Goal: Communication & Community: Answer question/provide support

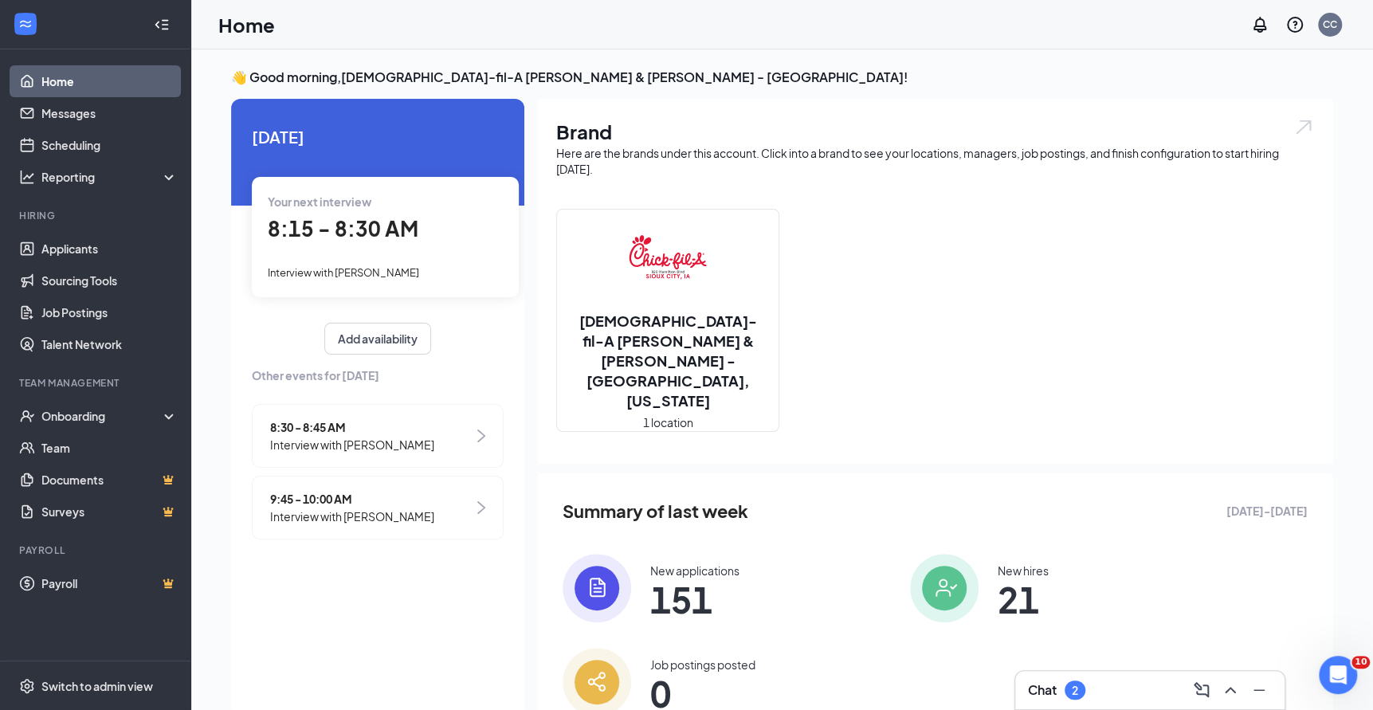
click at [1068, 685] on div "2" at bounding box center [1075, 690] width 21 height 19
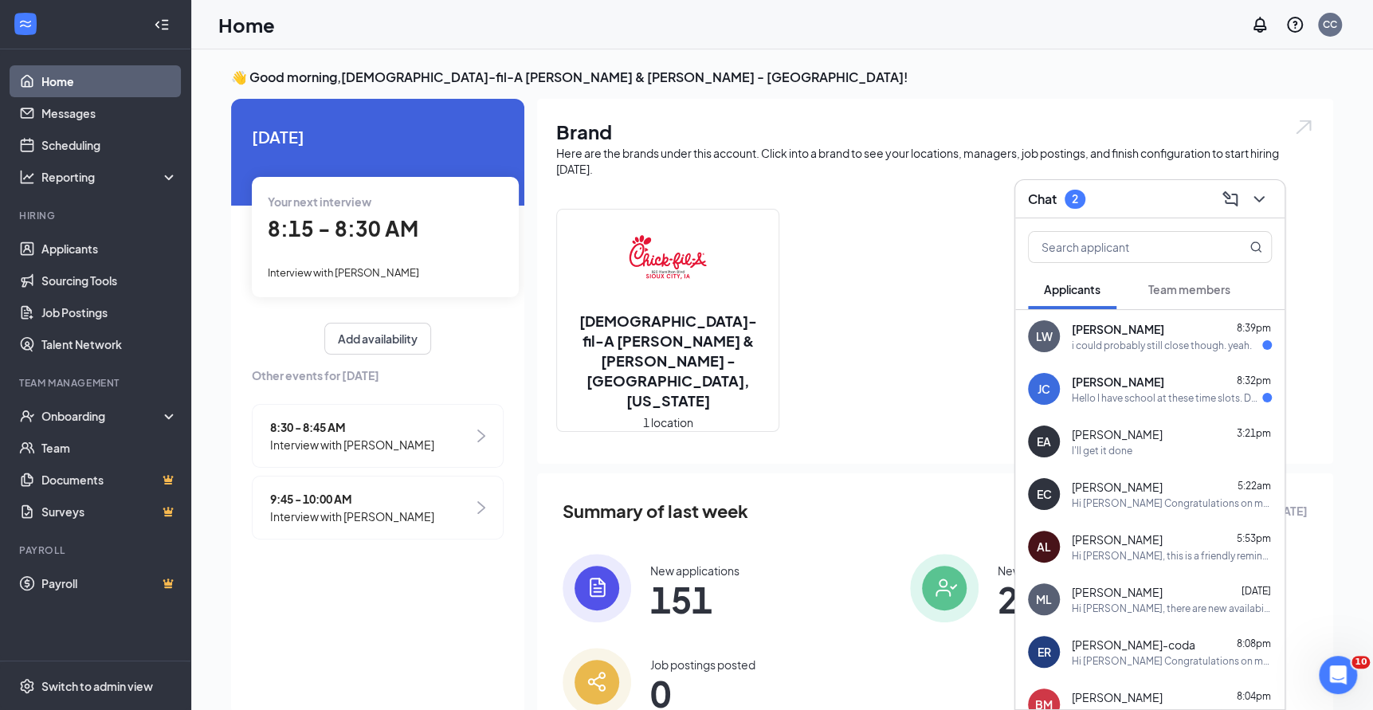
click at [1172, 336] on div "[PERSON_NAME] 8:39pm" at bounding box center [1172, 329] width 200 height 16
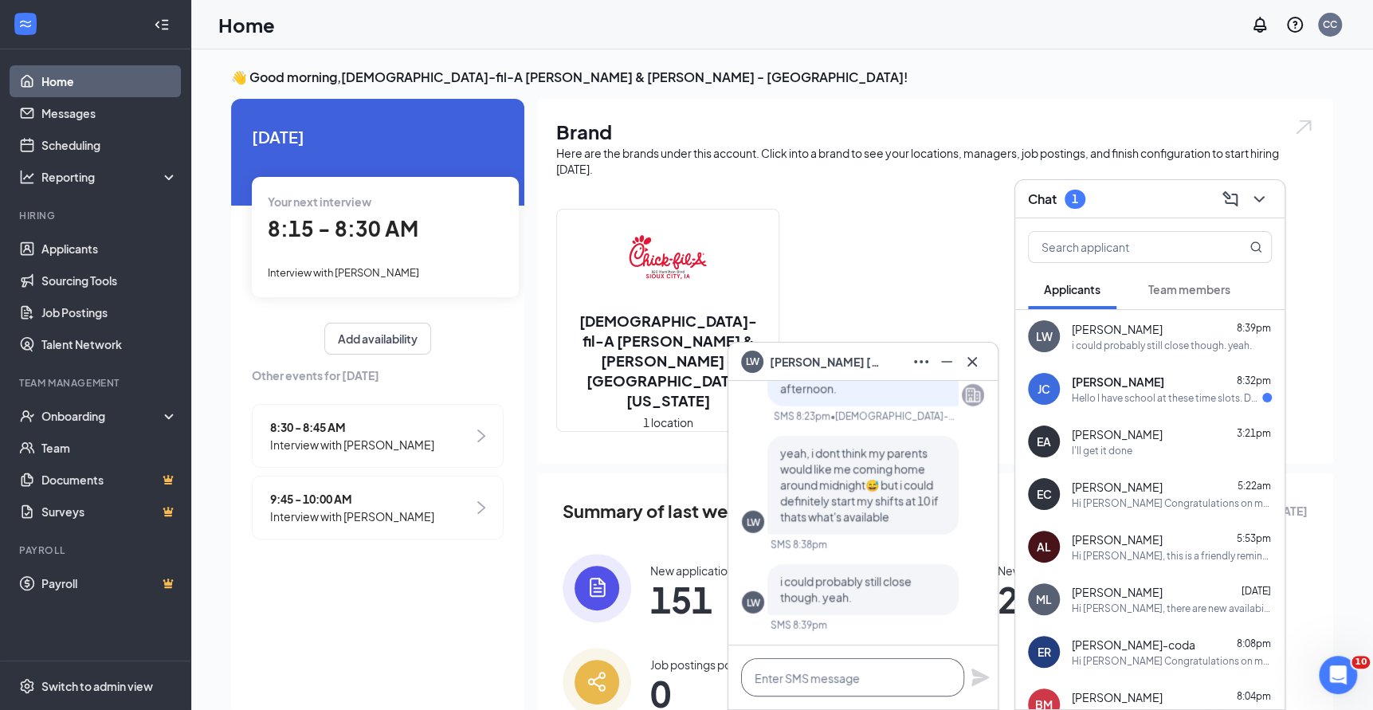
click at [834, 679] on textarea at bounding box center [852, 677] width 223 height 38
click at [969, 365] on icon "Cross" at bounding box center [973, 361] width 10 height 10
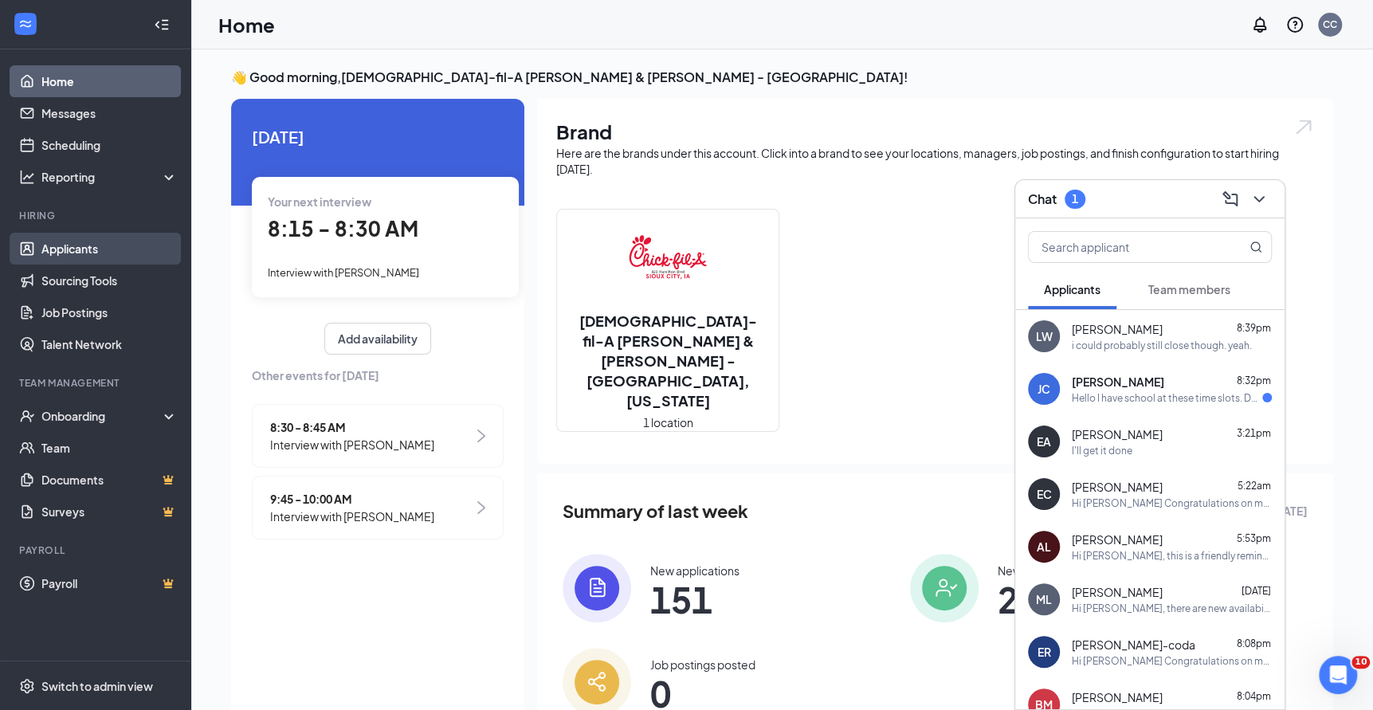
click at [111, 250] on link "Applicants" at bounding box center [109, 249] width 136 height 32
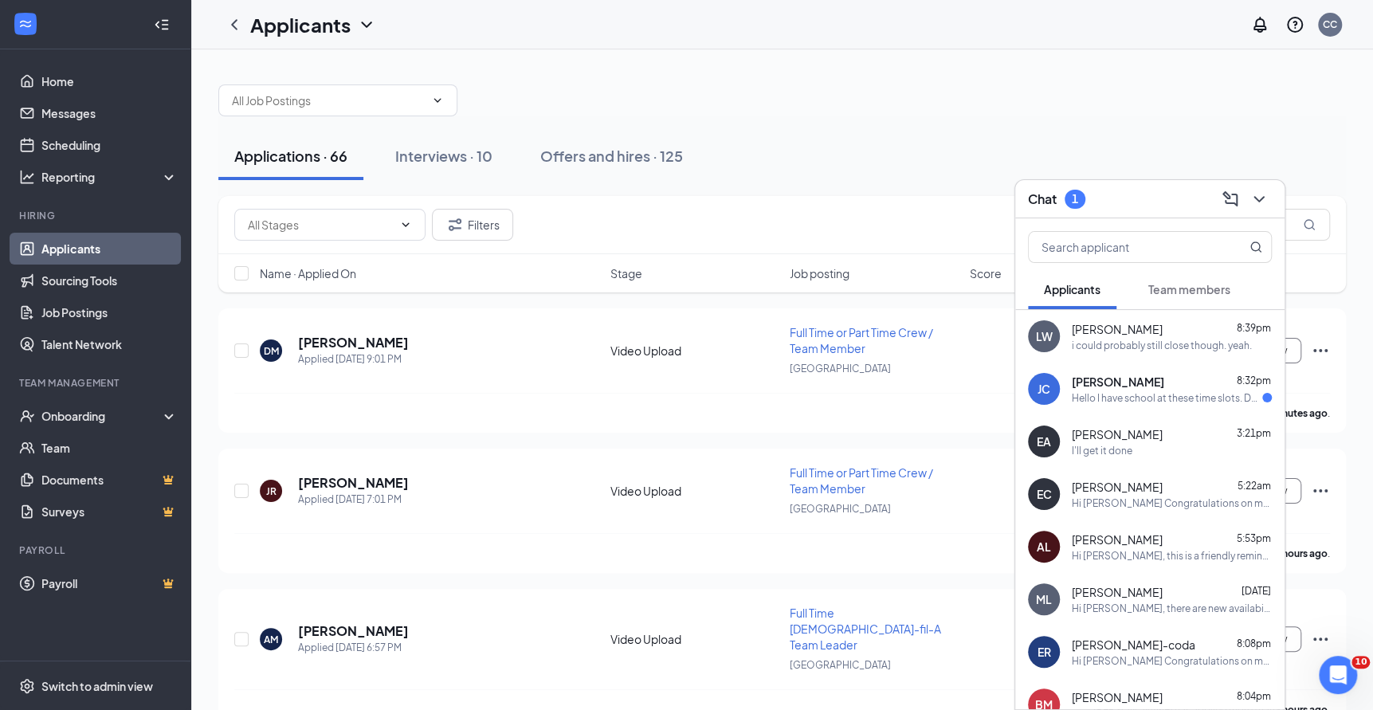
click at [1176, 381] on div "[PERSON_NAME] 8:32pm" at bounding box center [1172, 382] width 200 height 16
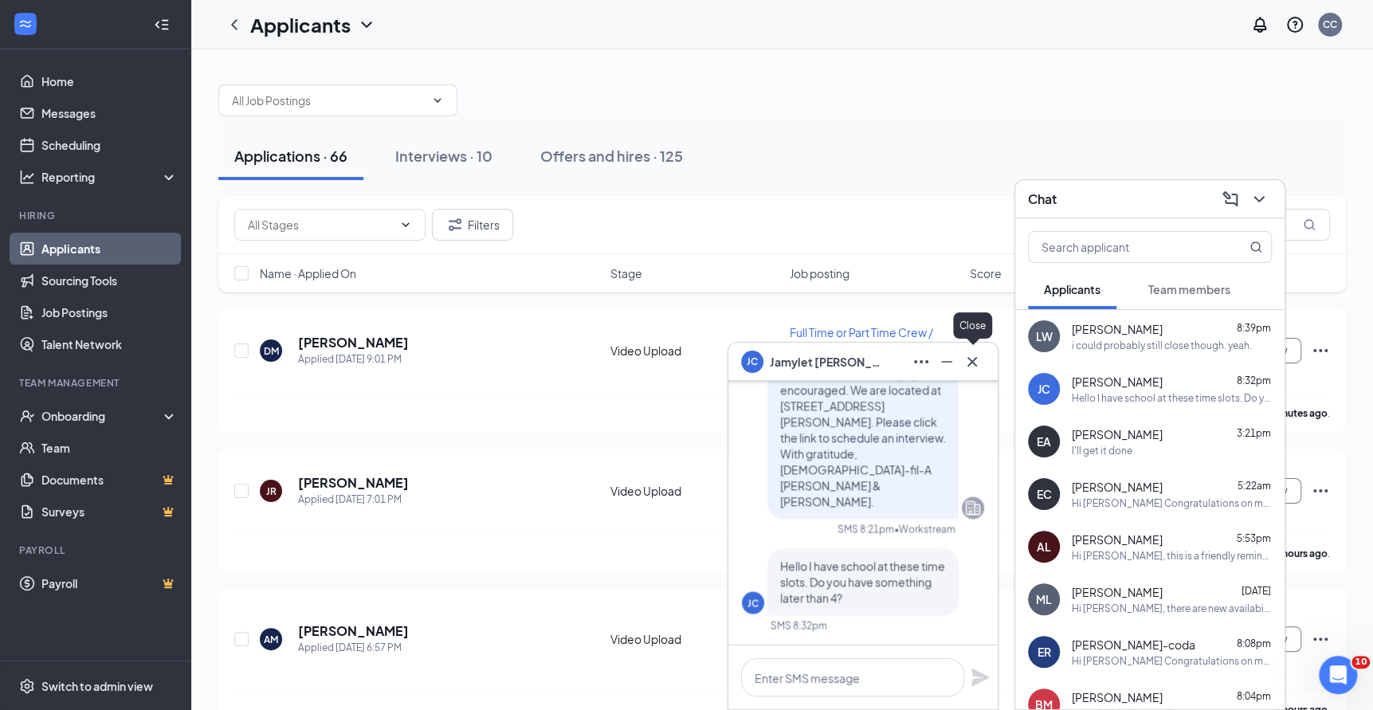
click at [980, 359] on icon "Cross" at bounding box center [972, 361] width 19 height 19
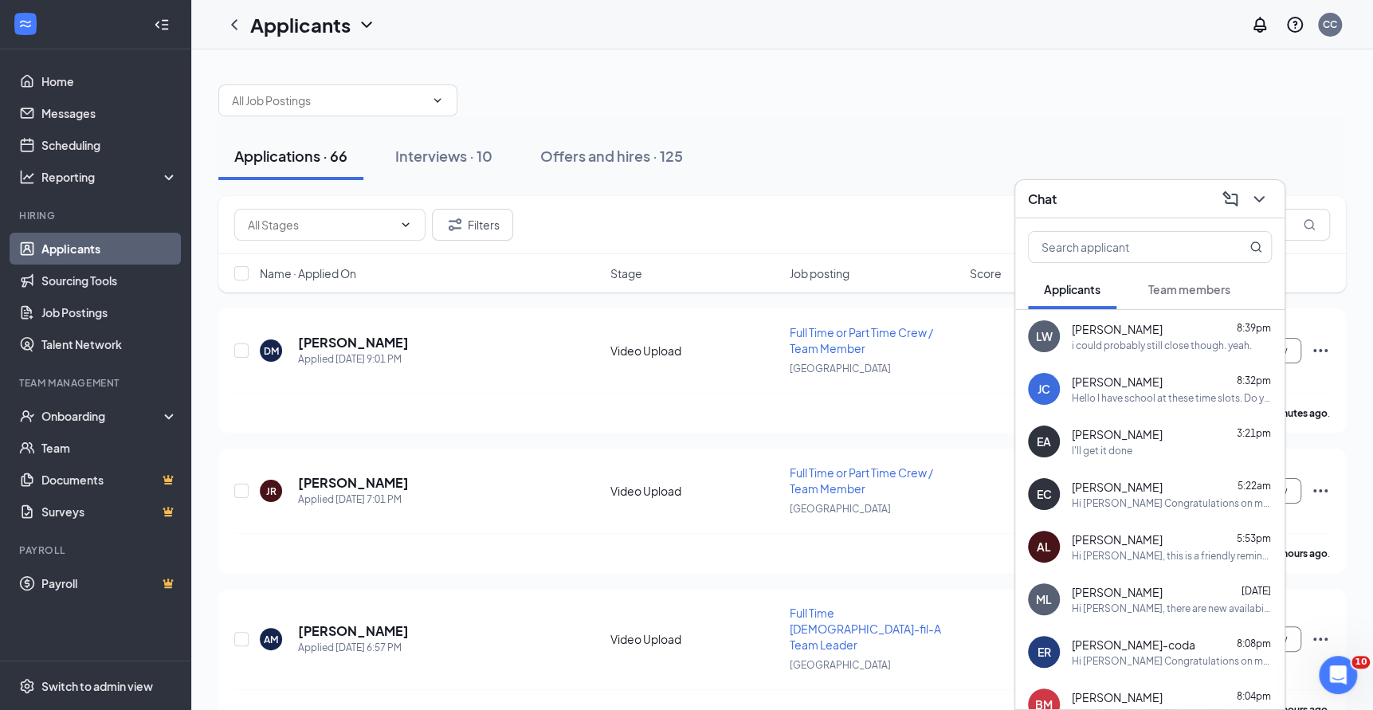
click at [1260, 198] on icon "ChevronDown" at bounding box center [1259, 199] width 19 height 19
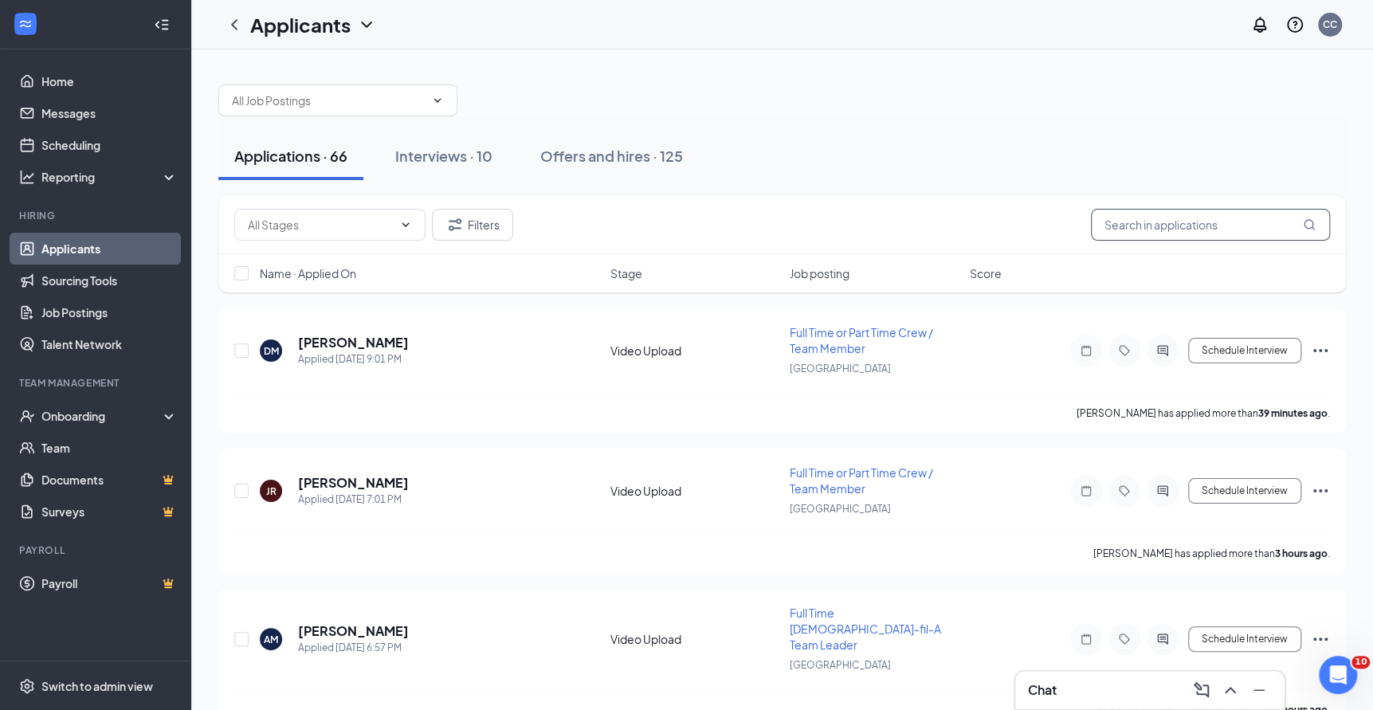
click at [1173, 231] on input "text" at bounding box center [1210, 225] width 239 height 32
type input "[PERSON_NAME]"
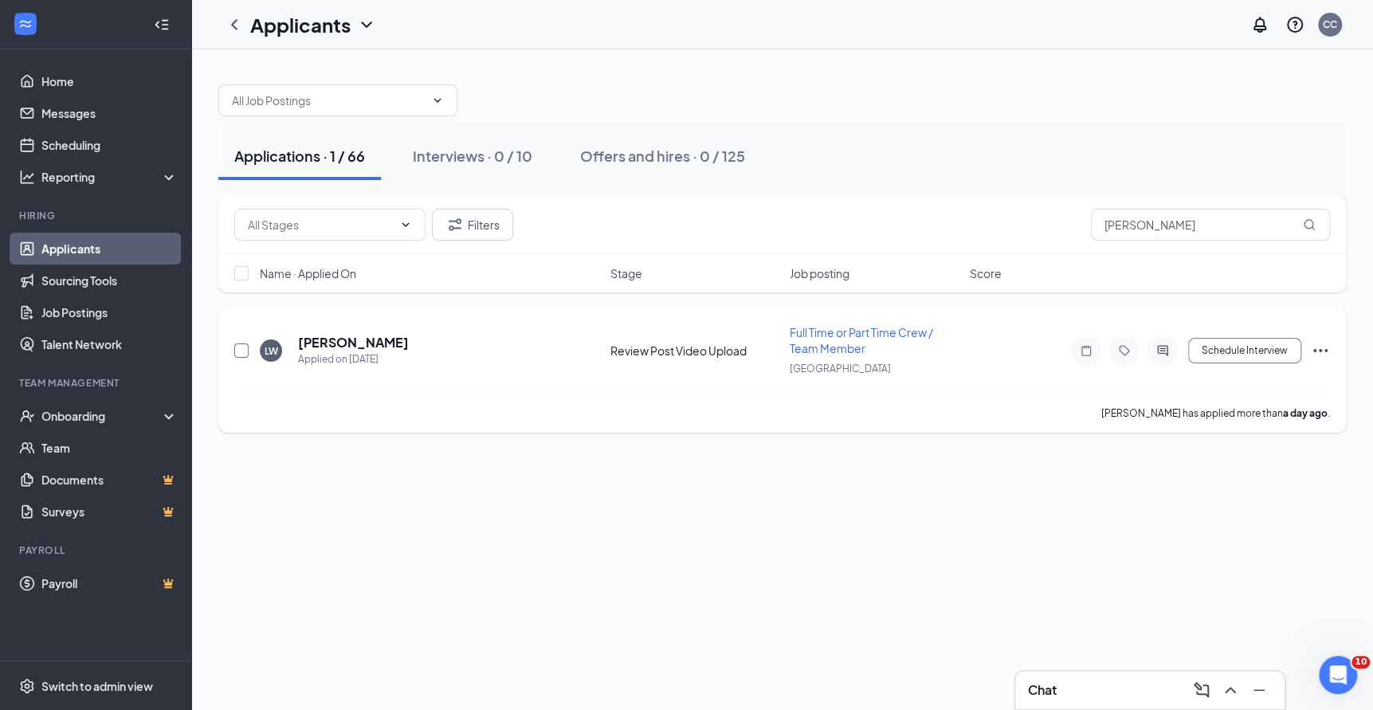
click at [245, 352] on input "checkbox" at bounding box center [241, 351] width 14 height 14
checkbox input "true"
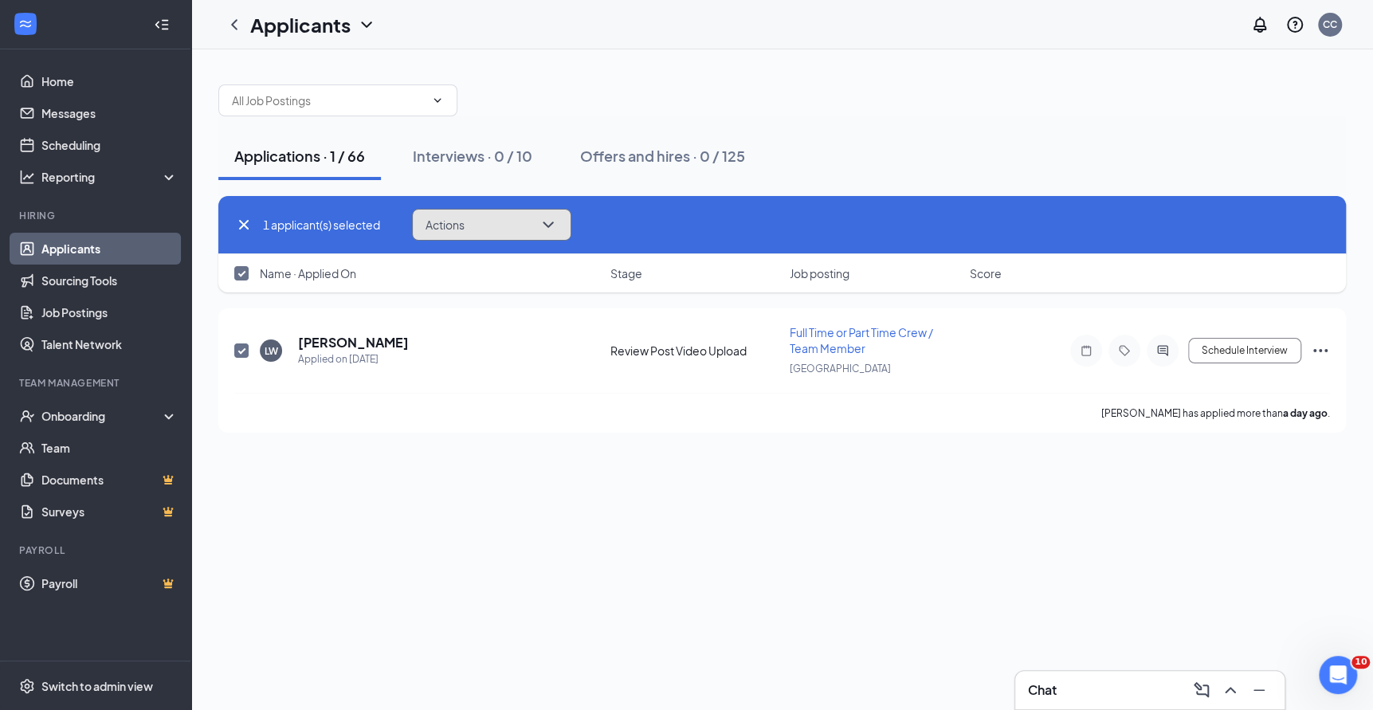
click at [497, 229] on button "Actions" at bounding box center [491, 225] width 159 height 32
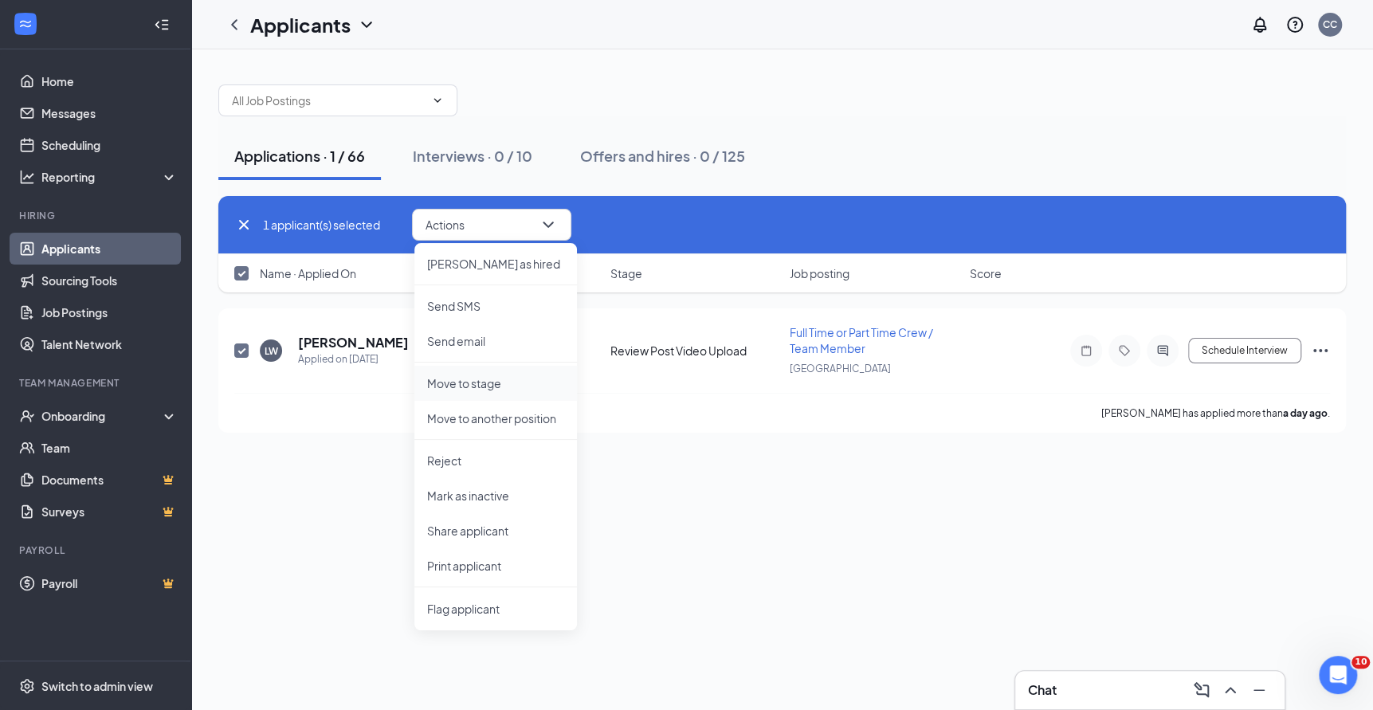
click at [483, 385] on p "Move to stage" at bounding box center [495, 383] width 137 height 16
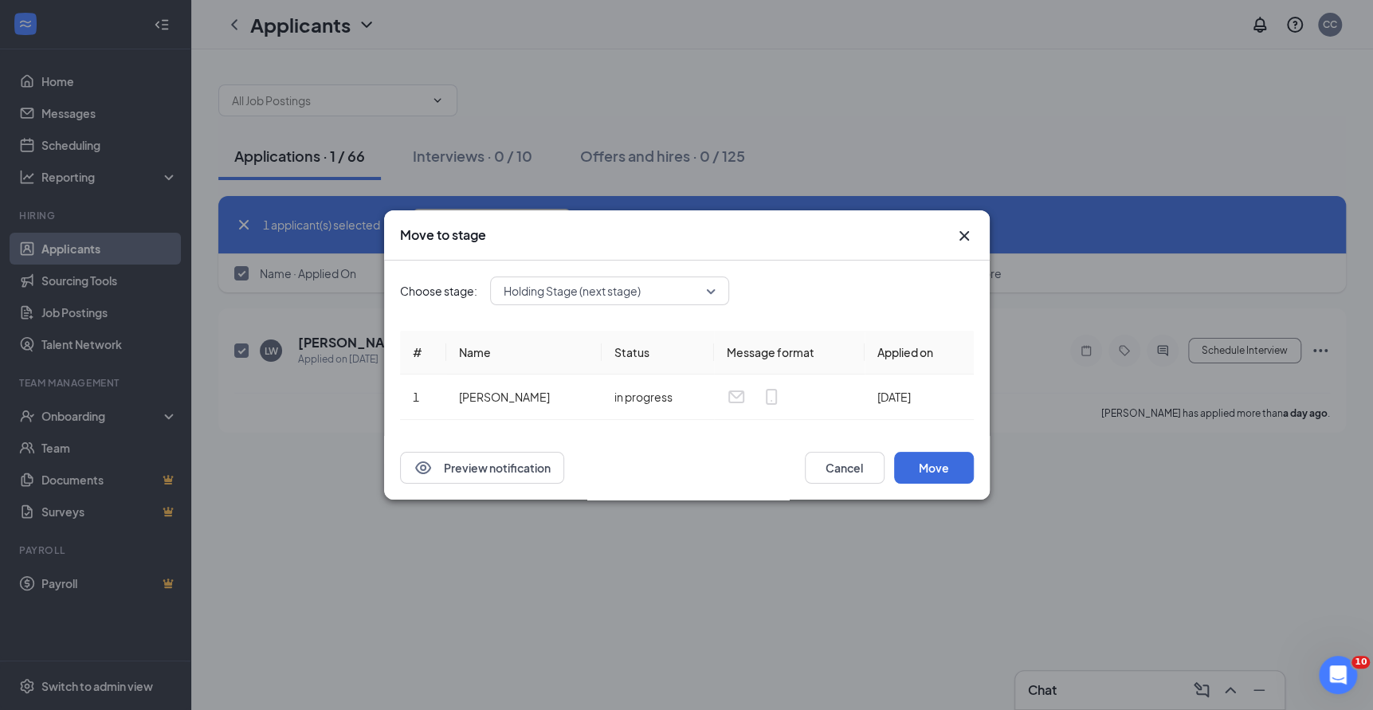
click at [622, 289] on div "Holding Stage (next stage)" at bounding box center [609, 291] width 239 height 29
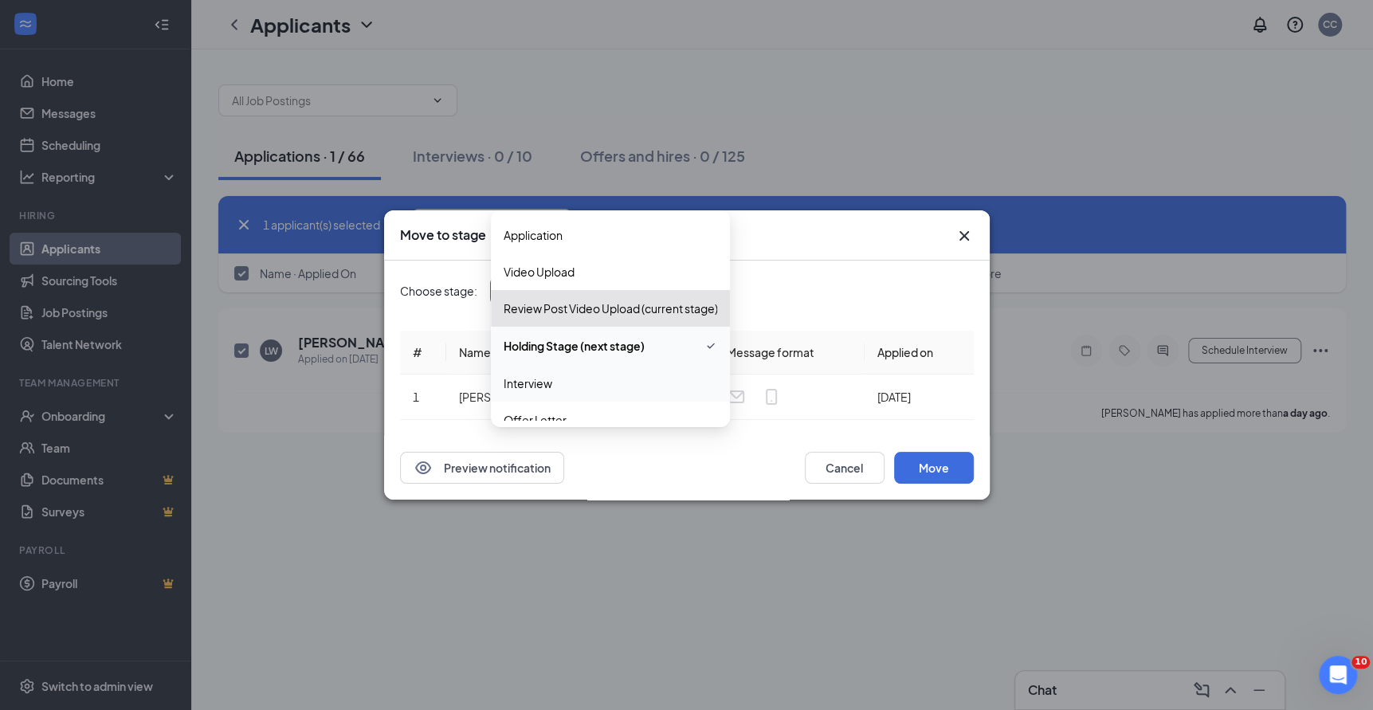
click at [567, 391] on span "Interview" at bounding box center [611, 384] width 214 height 18
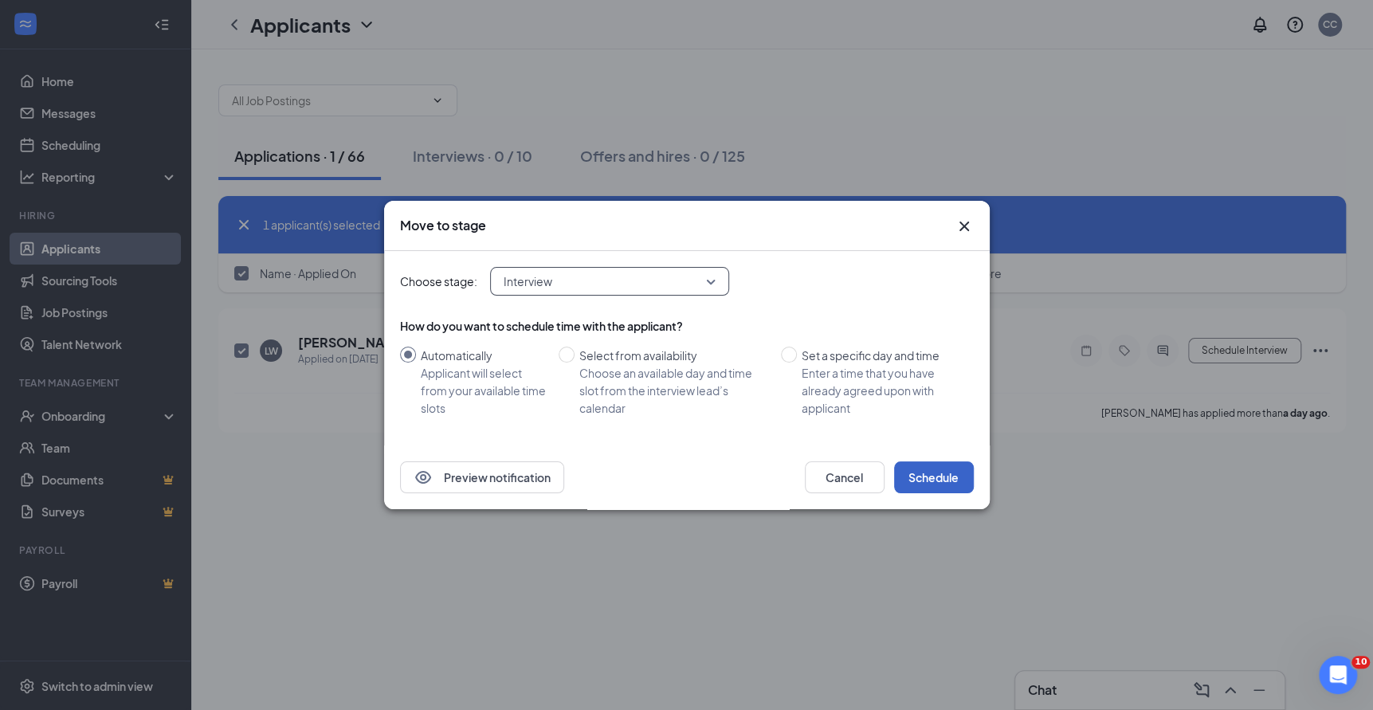
click at [945, 470] on button "Schedule" at bounding box center [934, 477] width 80 height 32
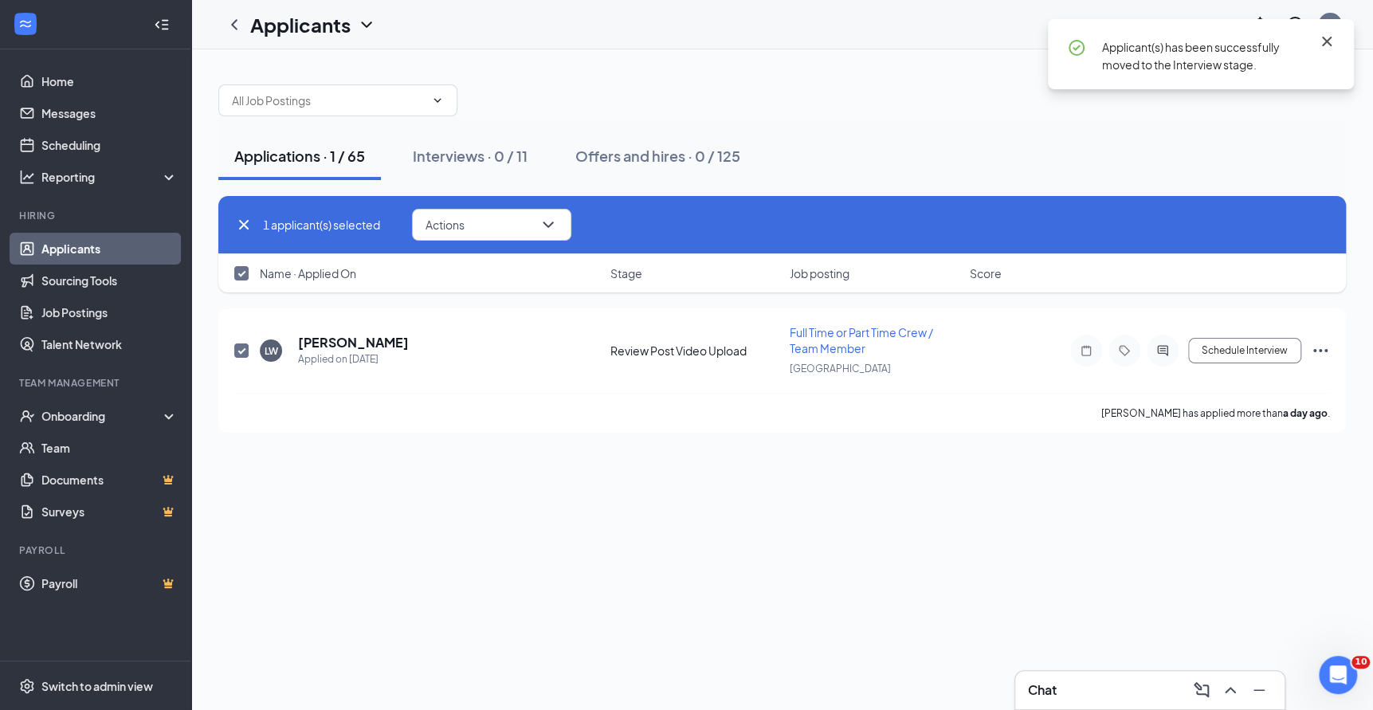
click at [1326, 42] on icon "Cross" at bounding box center [1326, 41] width 19 height 19
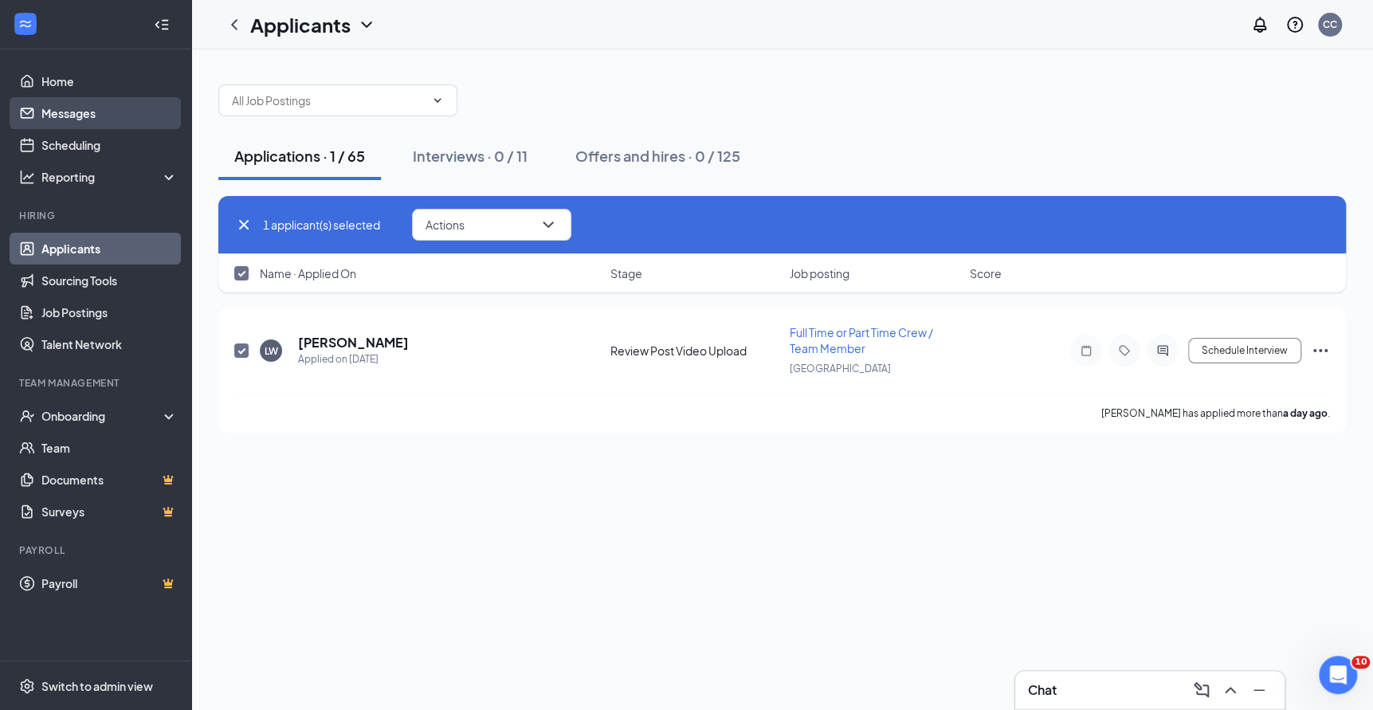
checkbox input "false"
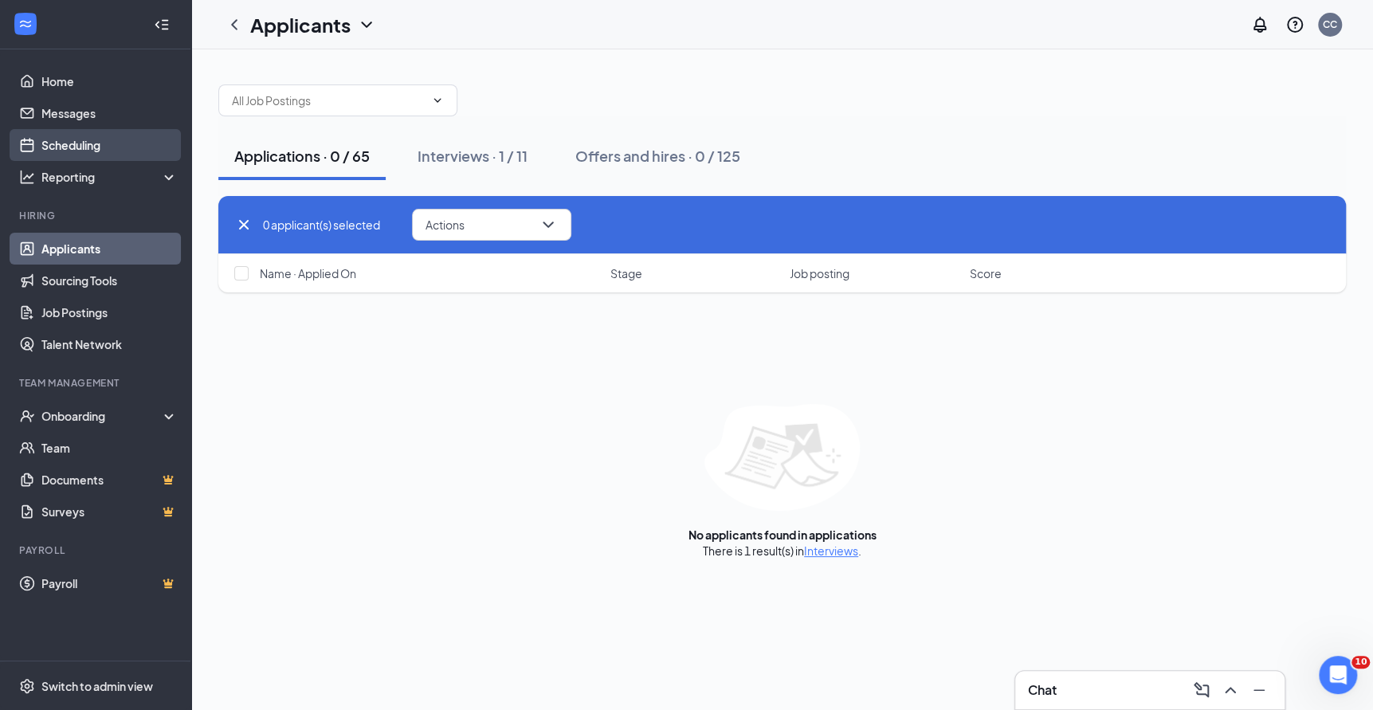
click at [77, 142] on link "Scheduling" at bounding box center [109, 145] width 136 height 32
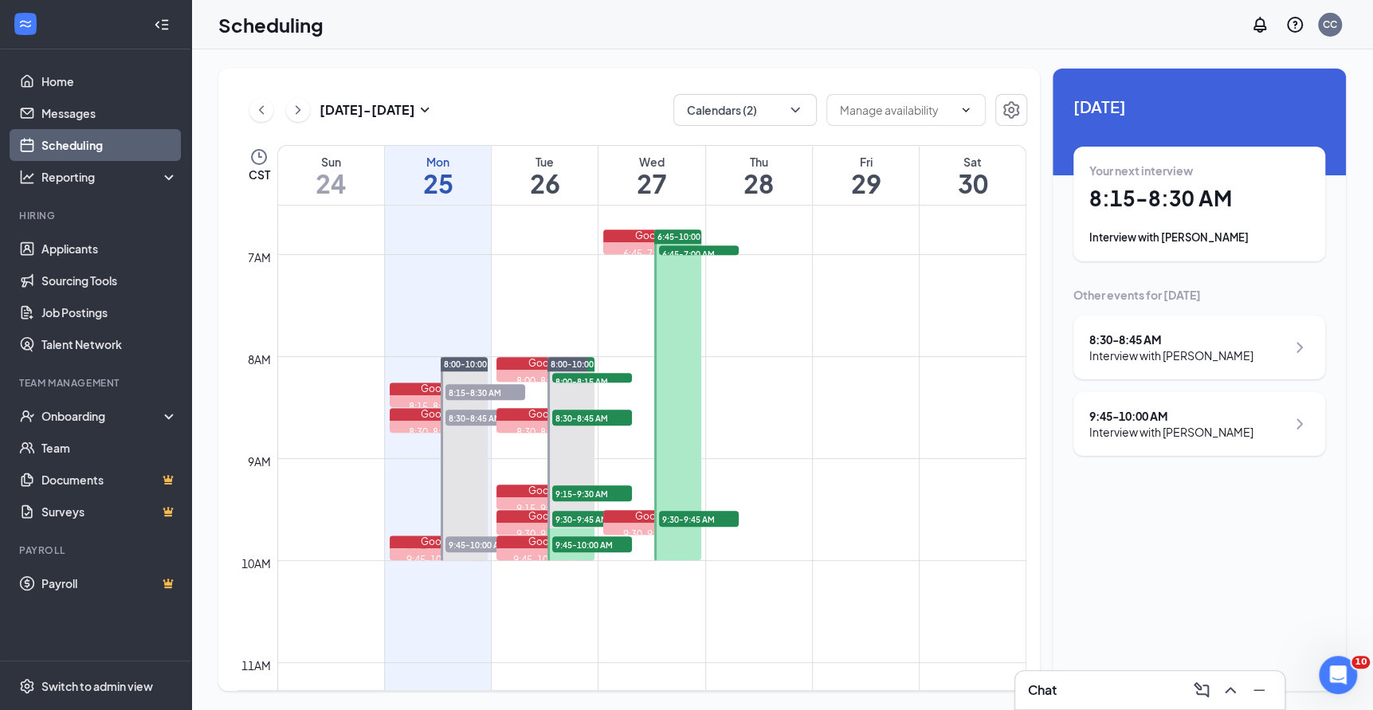
scroll to position [669, 0]
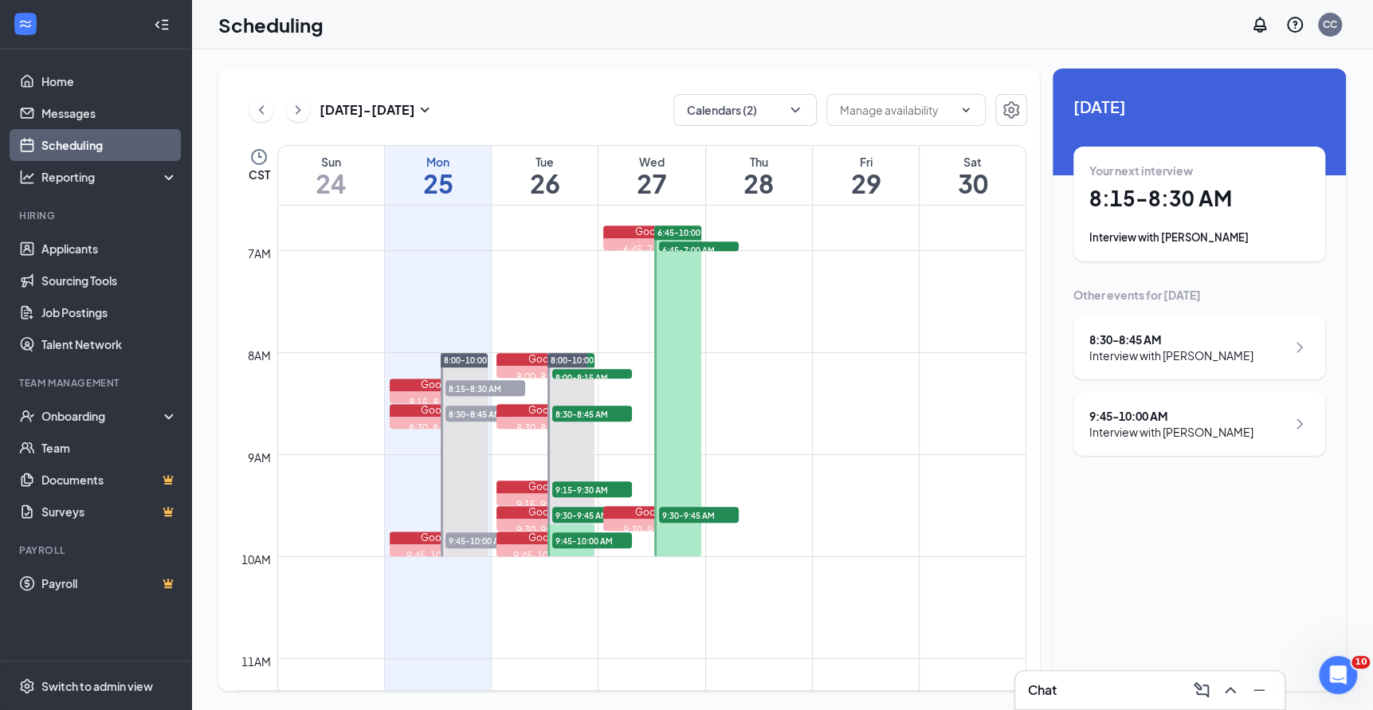
click at [685, 227] on span "6:45-10:00 AM" at bounding box center [686, 232] width 57 height 11
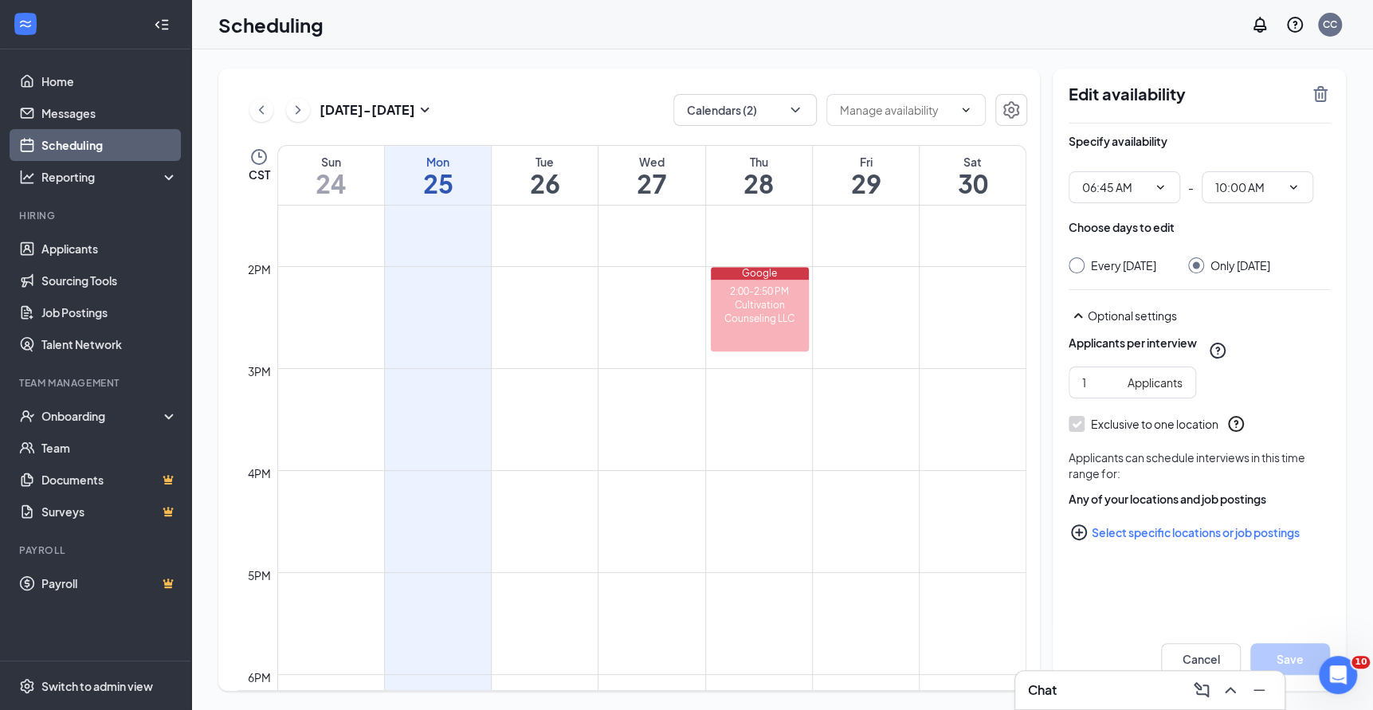
scroll to position [1369, 0]
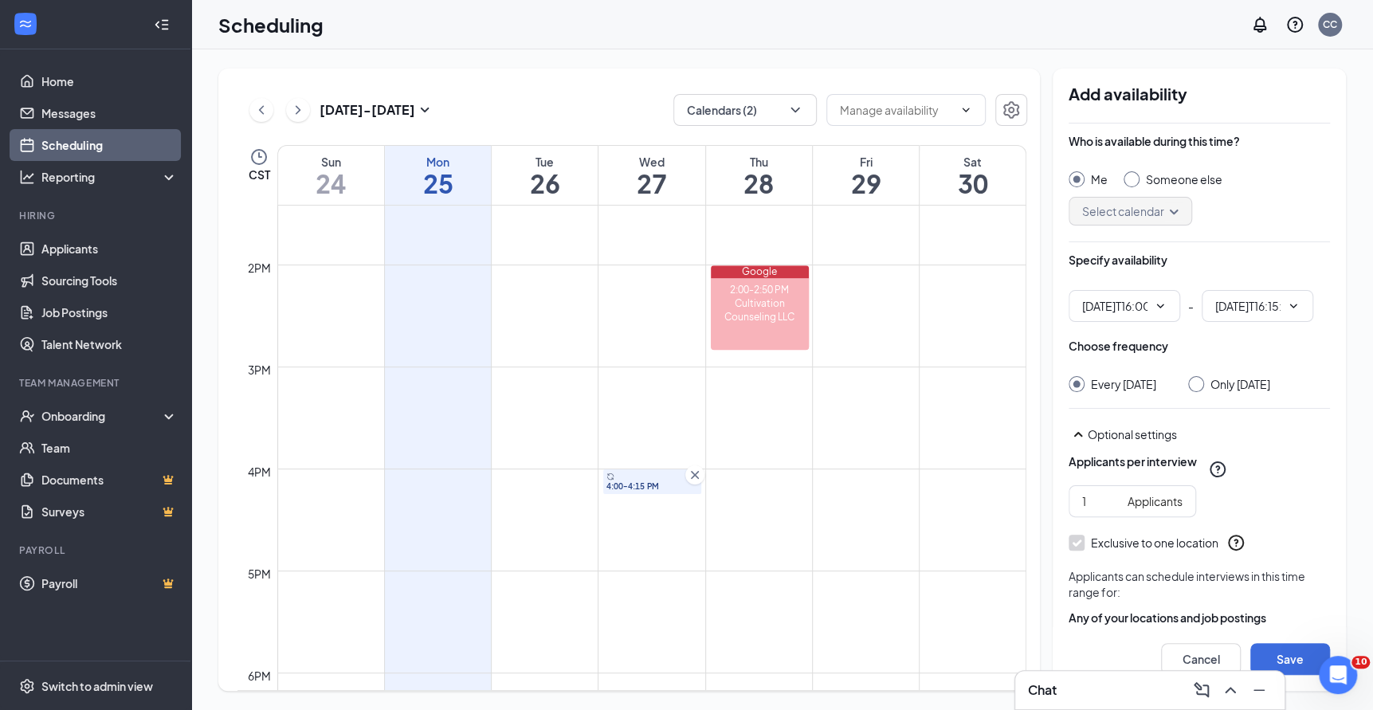
type input "04:00 PM"
type input "04:15 PM"
click at [1204, 382] on div at bounding box center [1196, 384] width 16 height 16
click at [1199, 382] on input "Only [DATE]" at bounding box center [1193, 381] width 11 height 11
radio input "true"
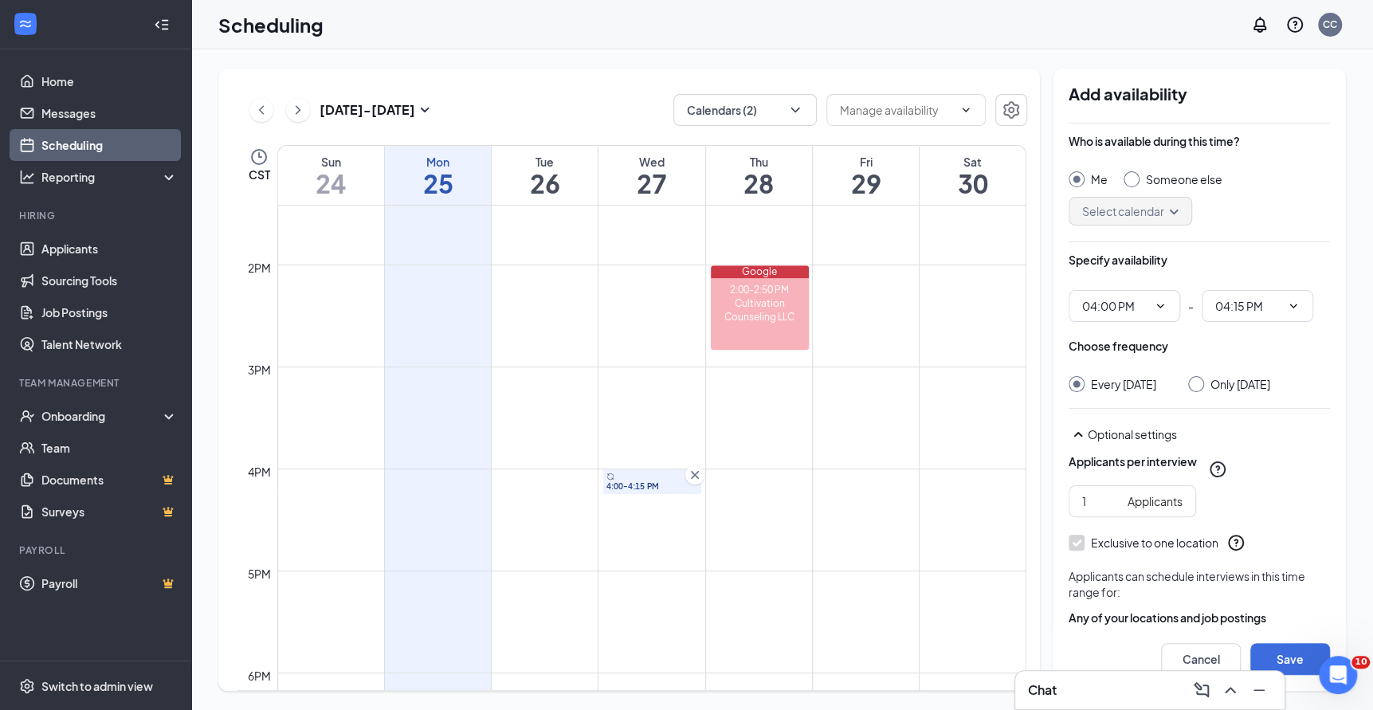
radio input "false"
click at [1286, 654] on button "Save" at bounding box center [1290, 659] width 80 height 32
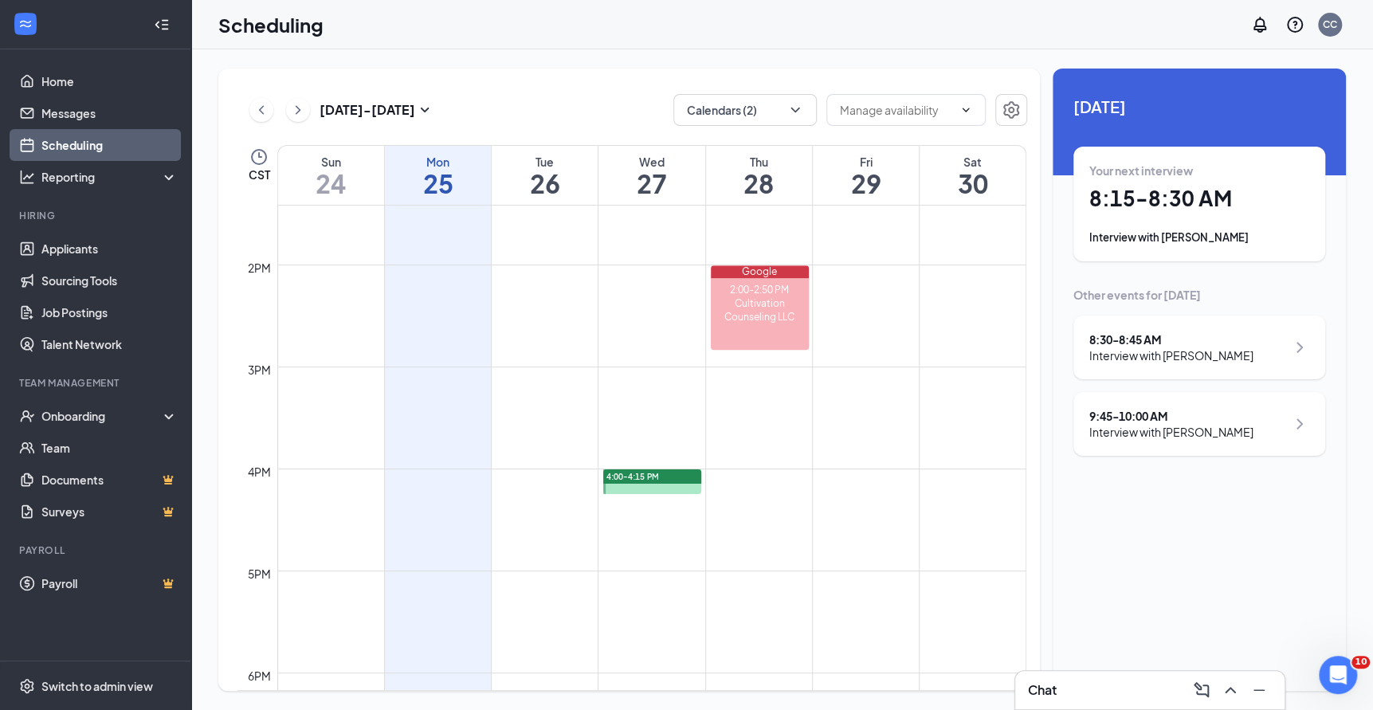
click at [1096, 687] on div "Chat" at bounding box center [1150, 690] width 244 height 26
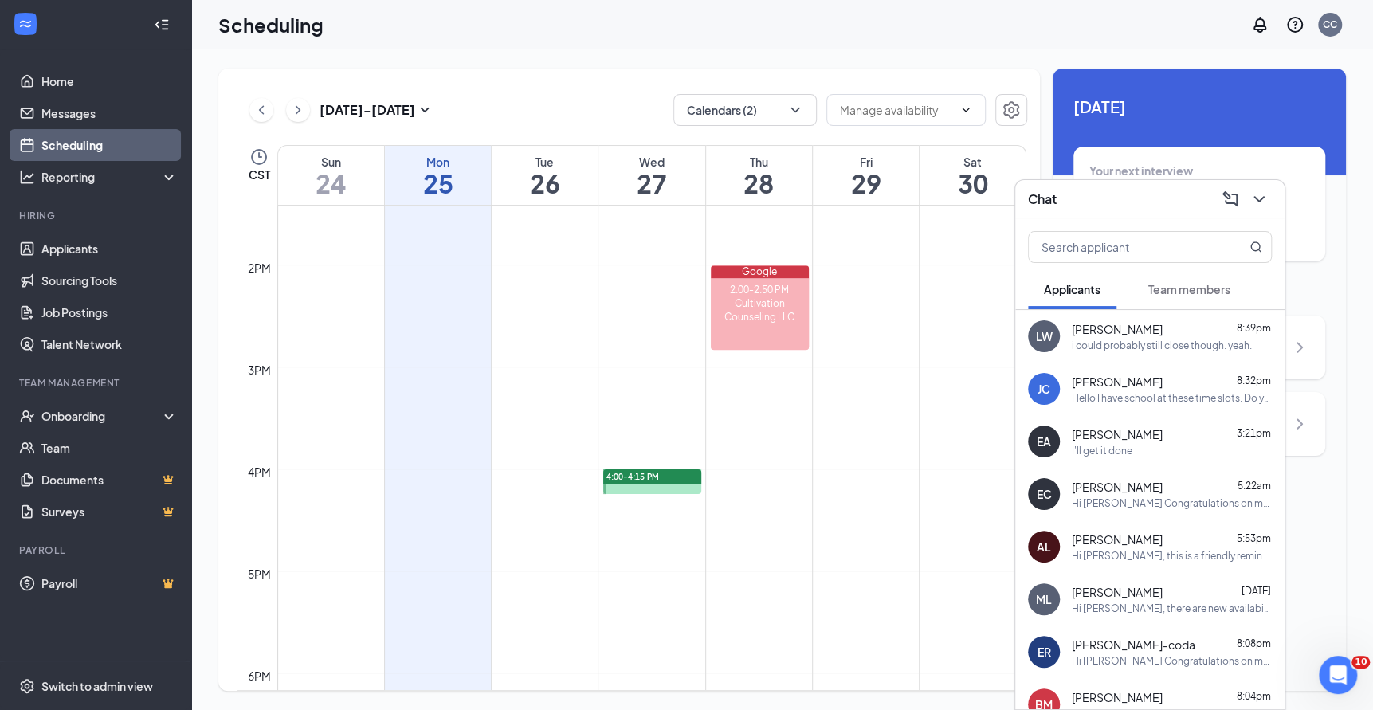
click at [1156, 411] on div "[PERSON_NAME] Jamylet [PERSON_NAME] 8:32pm Hello I have school at these time sl…" at bounding box center [1149, 389] width 269 height 53
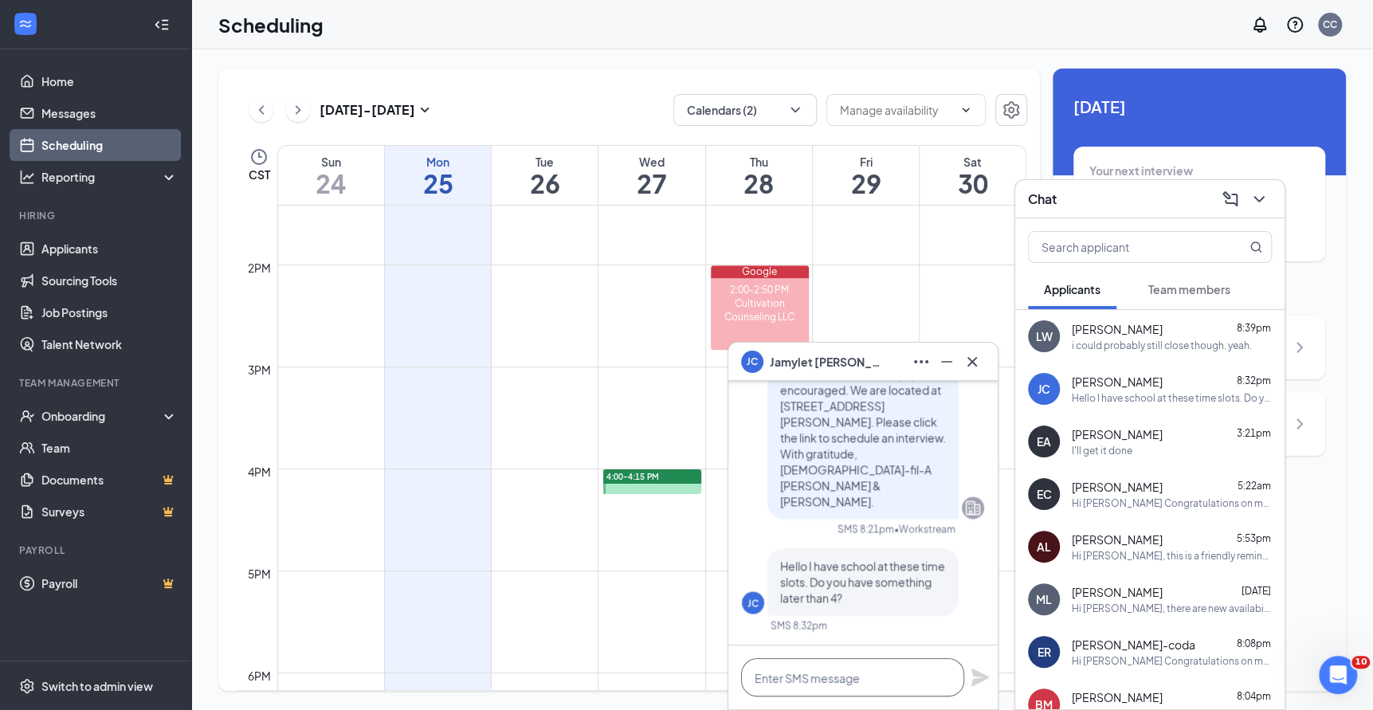
click at [806, 667] on textarea at bounding box center [852, 677] width 223 height 38
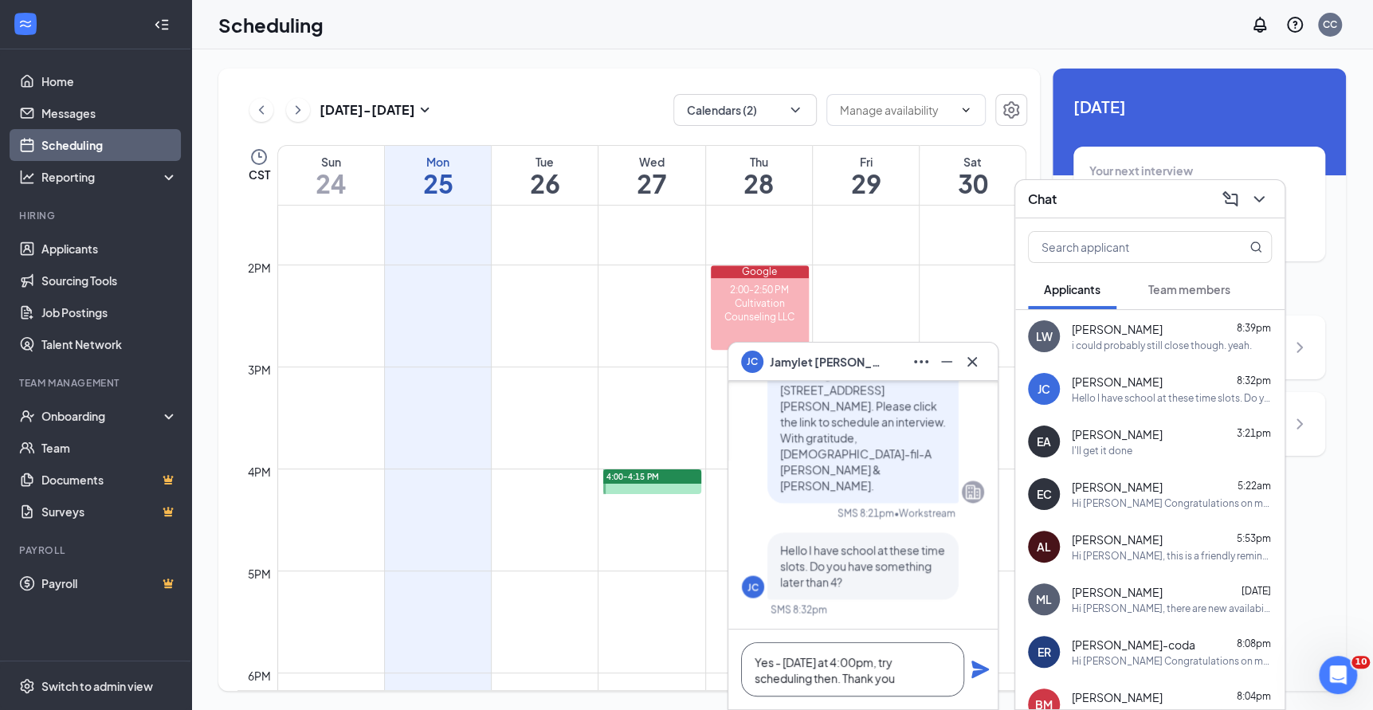
drag, startPoint x: 906, startPoint y: 683, endPoint x: 783, endPoint y: 658, distance: 126.0
click at [783, 658] on textarea "Yes - [DATE] at 4:00pm, try scheduling then. Thank you" at bounding box center [852, 669] width 223 height 54
type textarea "Yes - try scheduling [DATE] afternoon."
click at [982, 665] on icon "Plane" at bounding box center [980, 669] width 19 height 19
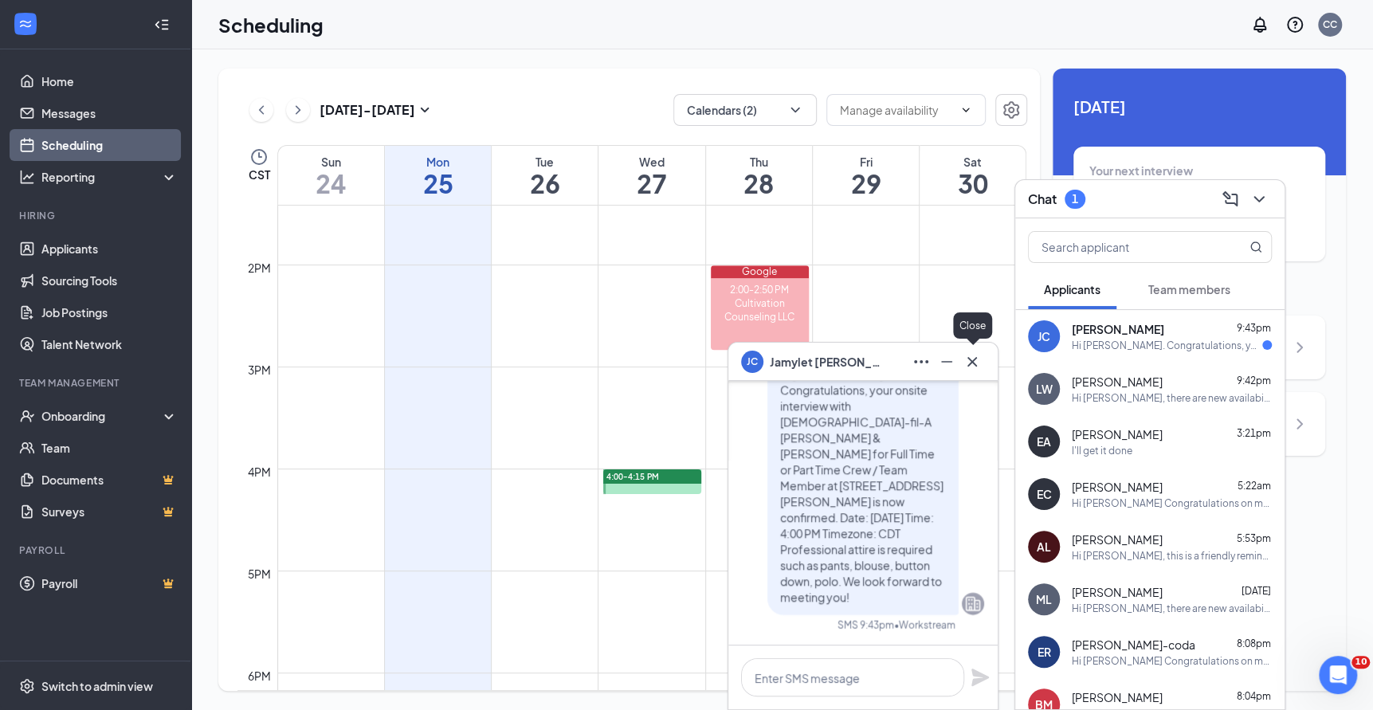
click at [974, 363] on icon "Cross" at bounding box center [973, 361] width 10 height 10
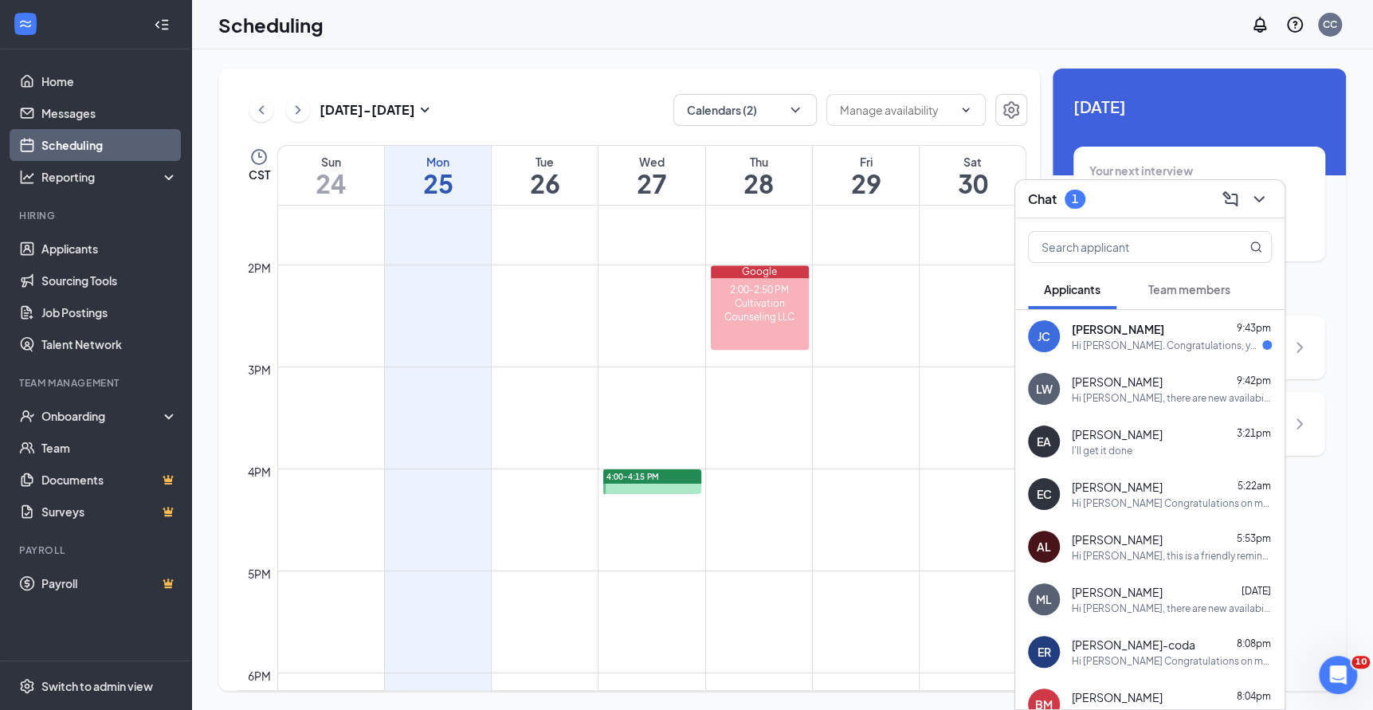
click at [1131, 336] on div "[PERSON_NAME] 9:43pm Hi [PERSON_NAME]. Congratulations, your onsite interview w…" at bounding box center [1172, 336] width 200 height 31
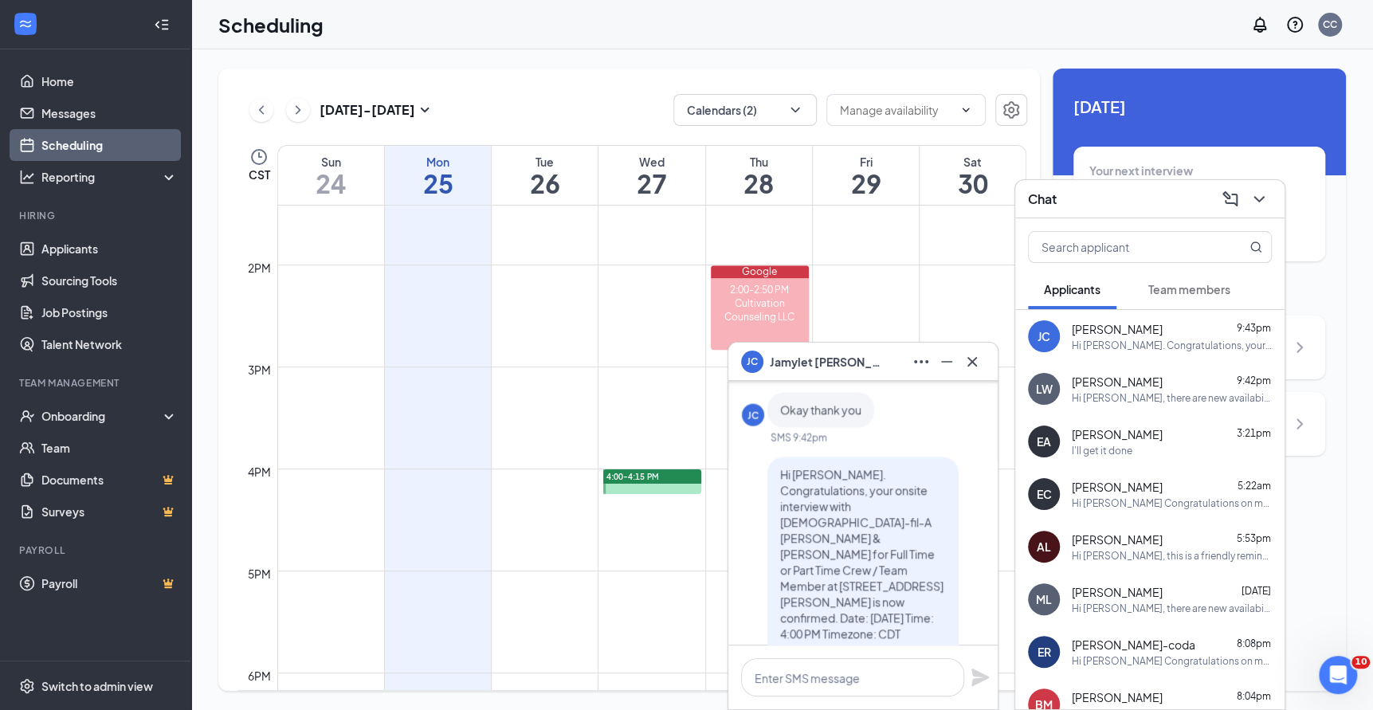
scroll to position [-126, 0]
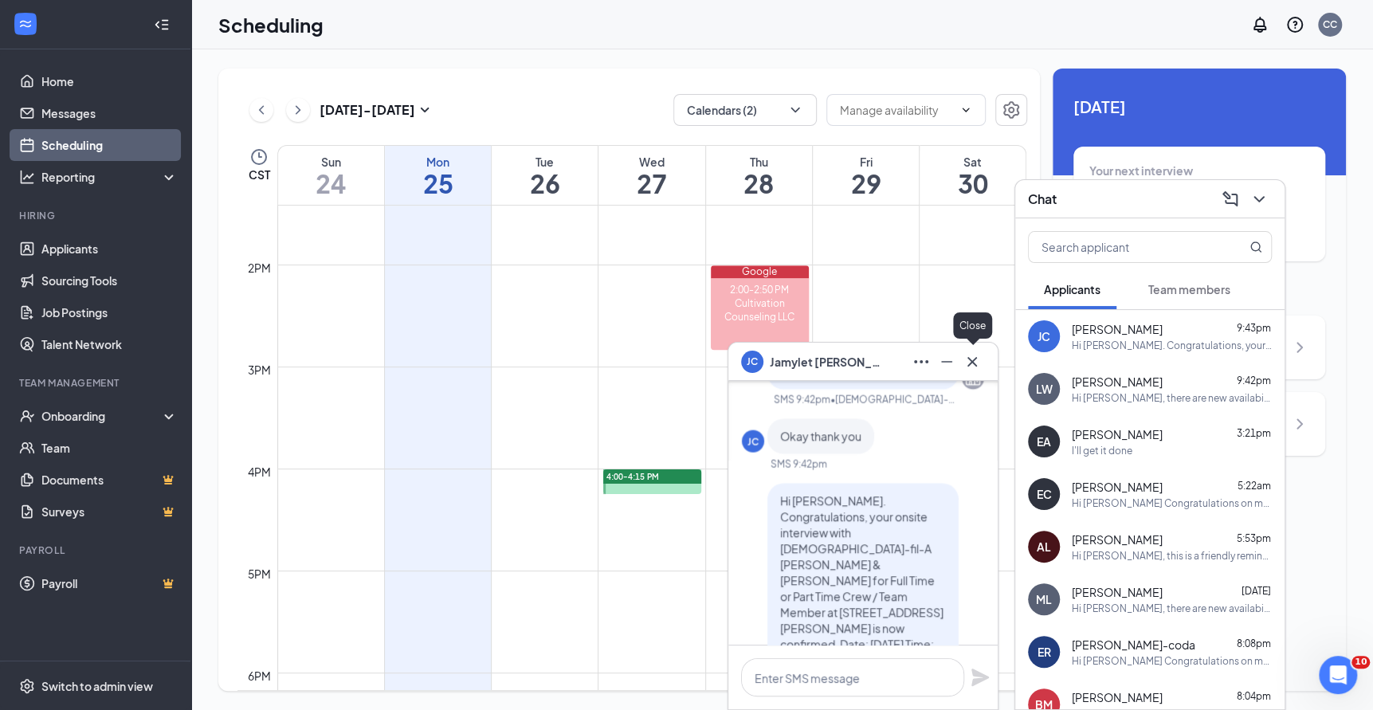
click at [979, 362] on icon "Cross" at bounding box center [972, 361] width 19 height 19
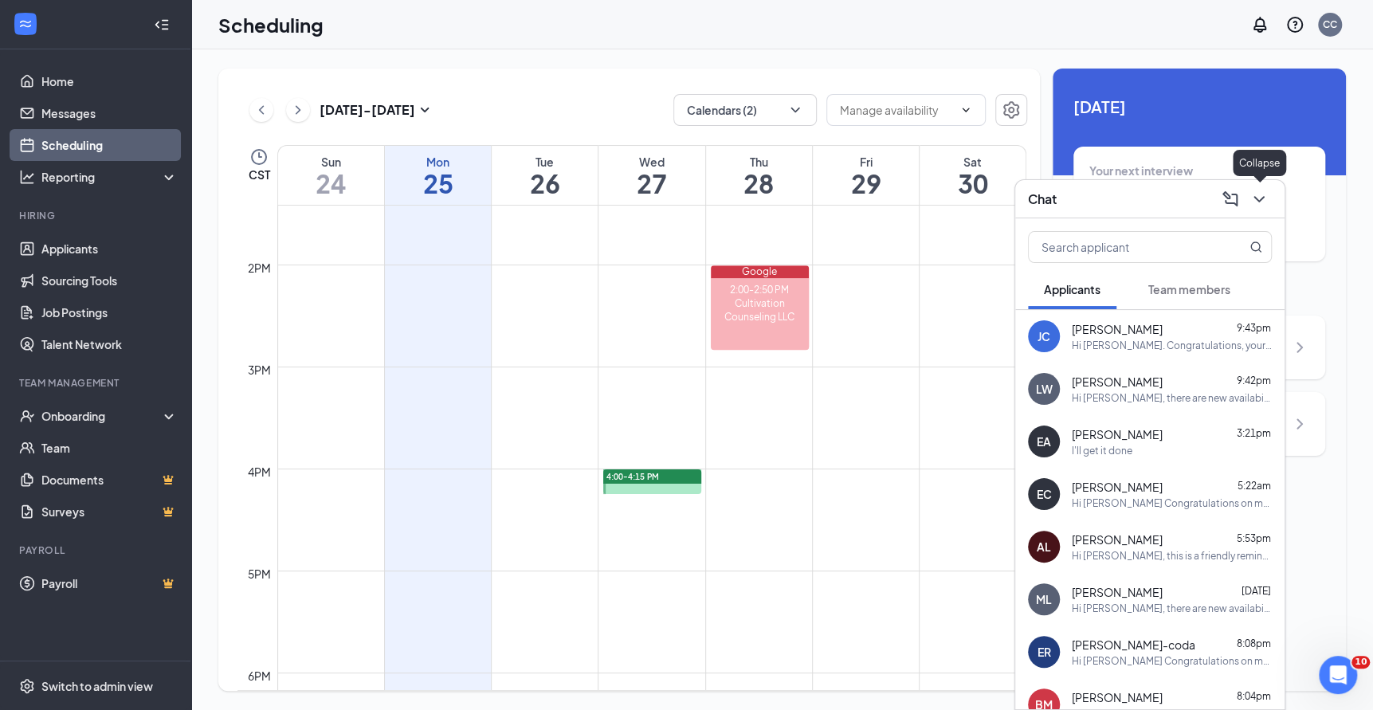
click at [1262, 201] on icon "ChevronDown" at bounding box center [1259, 199] width 19 height 19
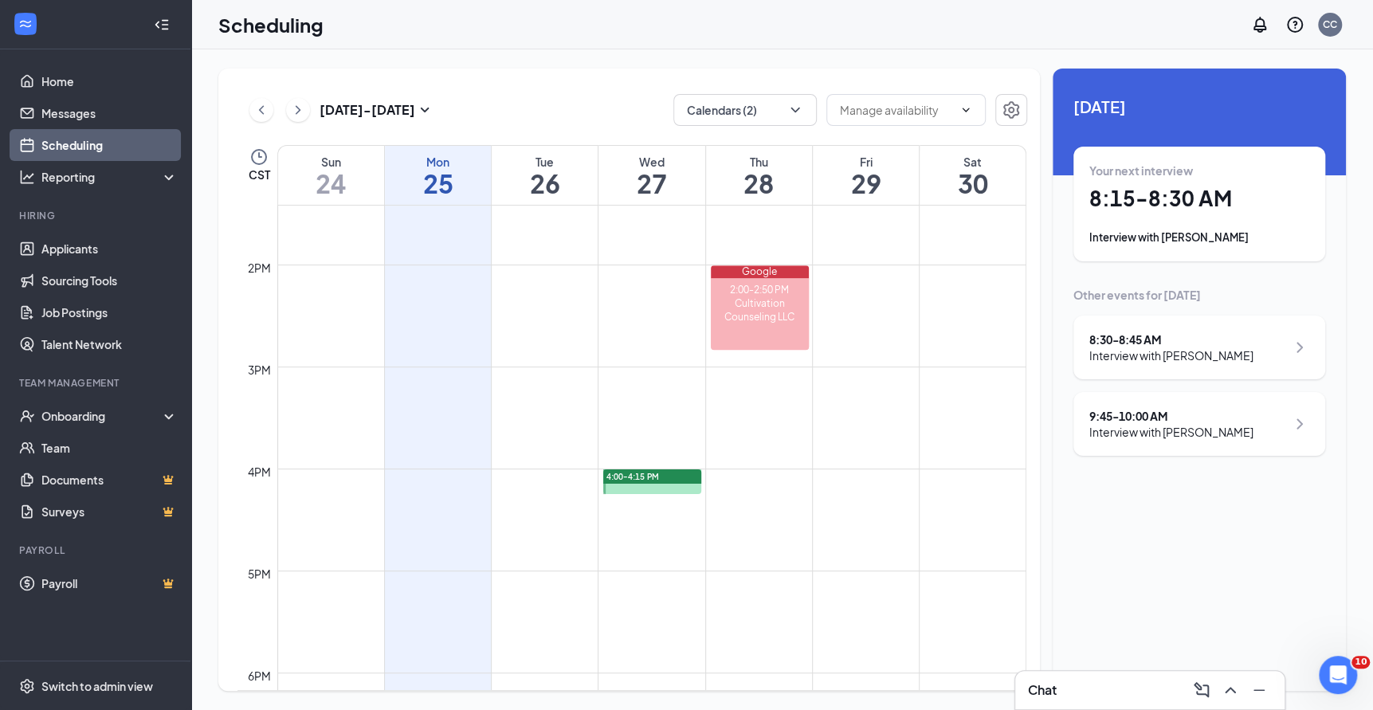
click at [1088, 673] on div "Chat" at bounding box center [1149, 690] width 269 height 38
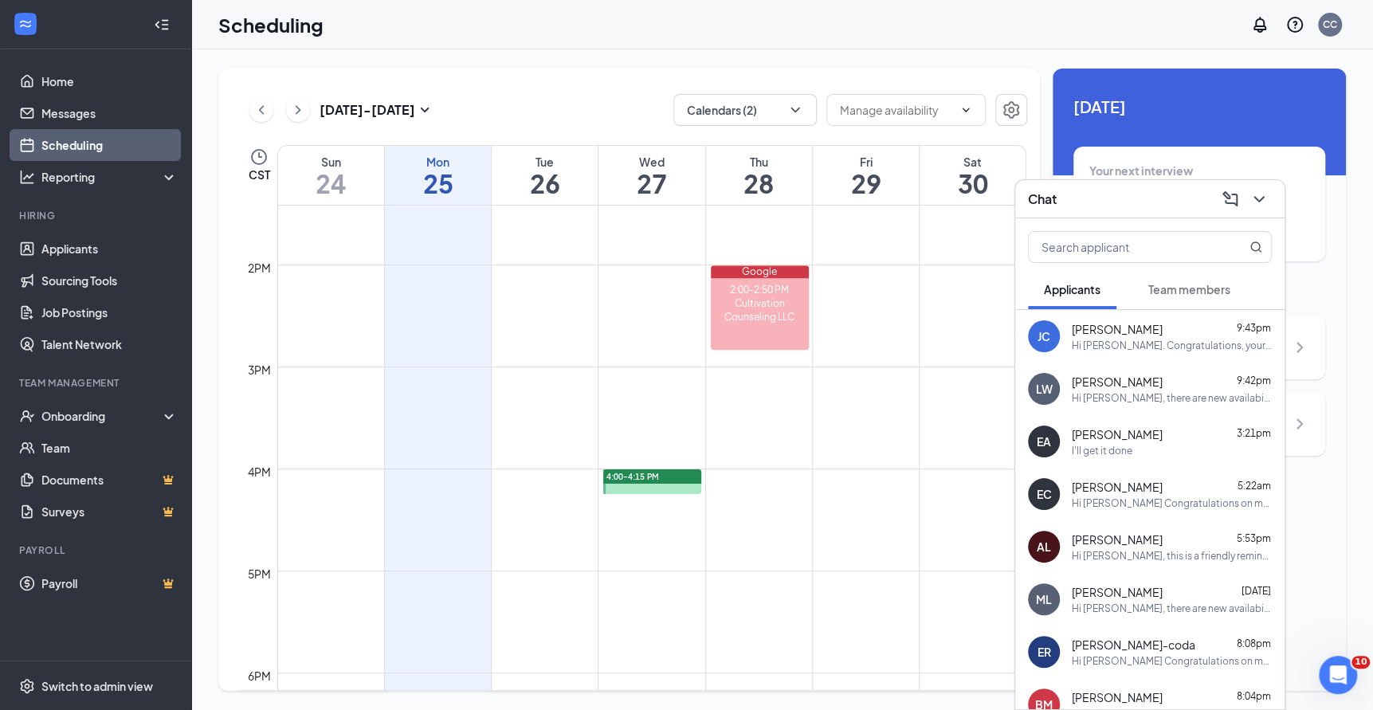
click at [1114, 406] on div "LW [PERSON_NAME] 9:42pm Hi [PERSON_NAME], there are new availabilities for an i…" at bounding box center [1149, 389] width 269 height 53
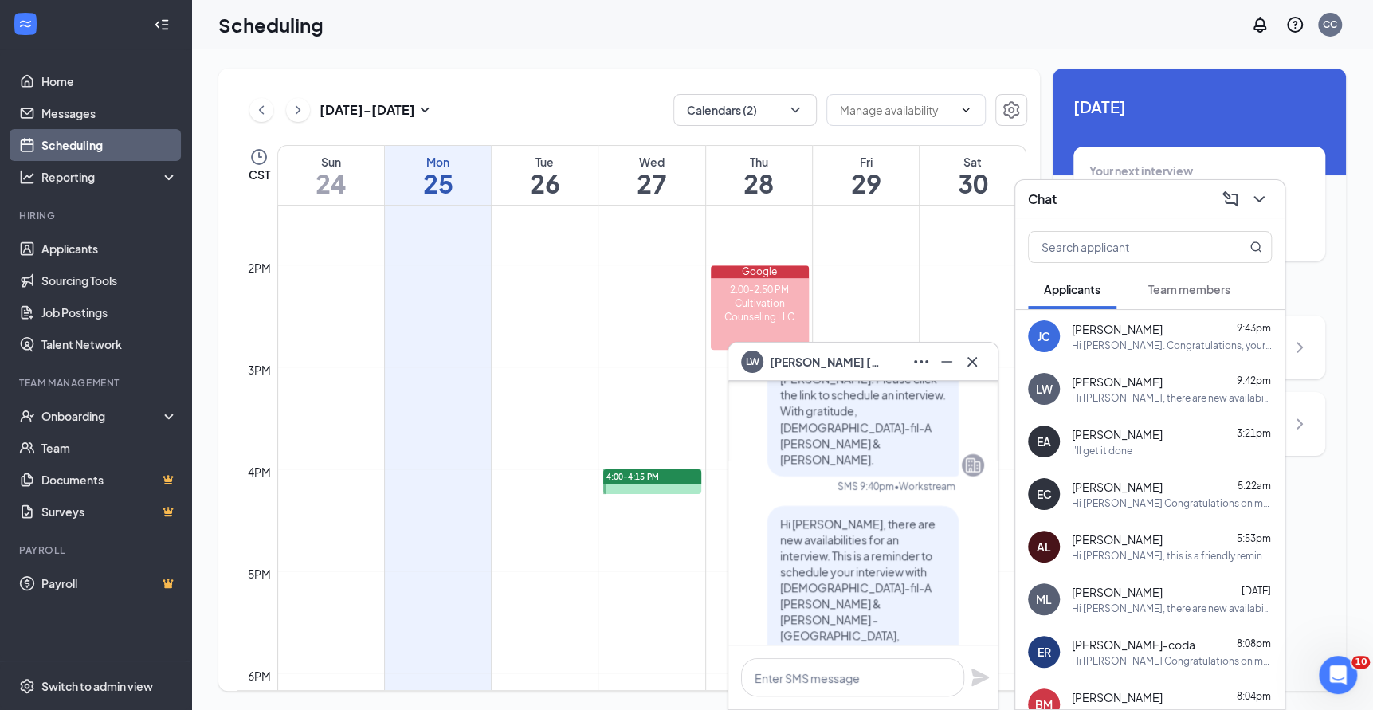
scroll to position [-61, 0]
click at [972, 358] on icon "Cross" at bounding box center [972, 361] width 19 height 19
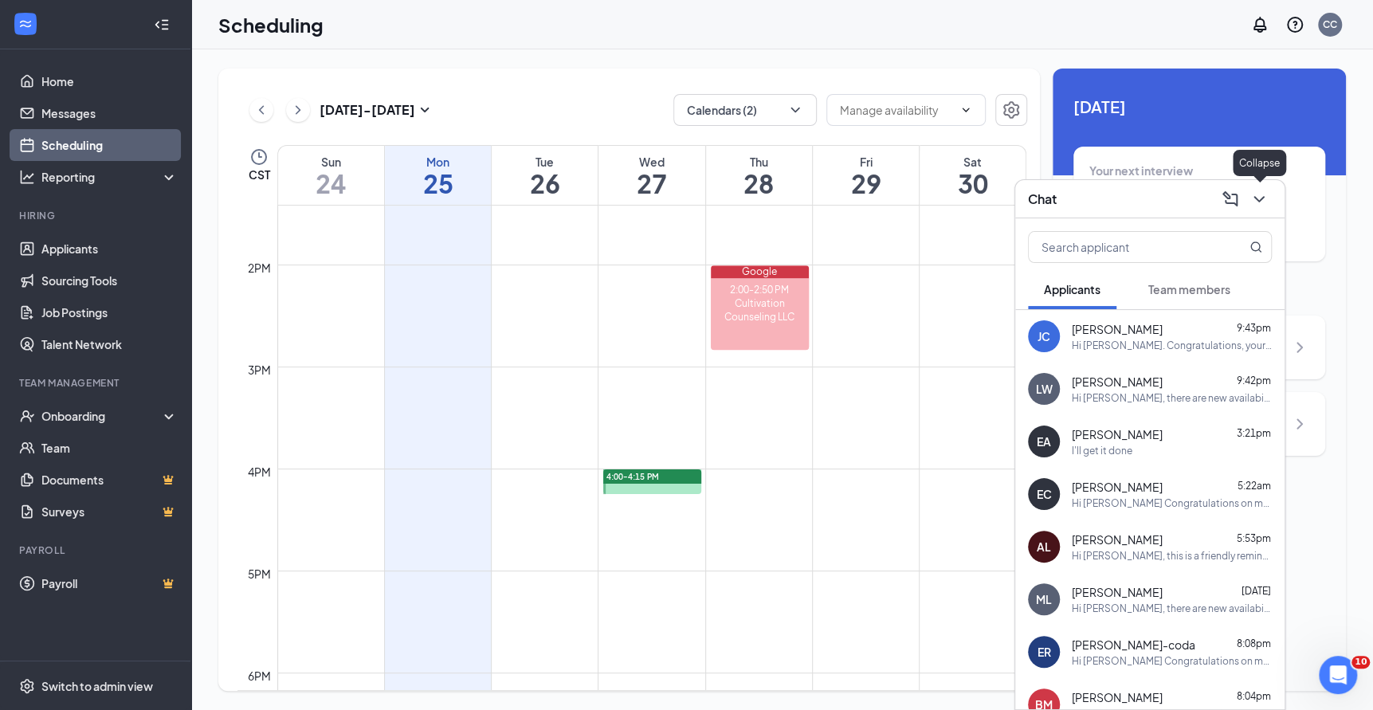
click at [1263, 197] on icon "ChevronDown" at bounding box center [1259, 199] width 10 height 6
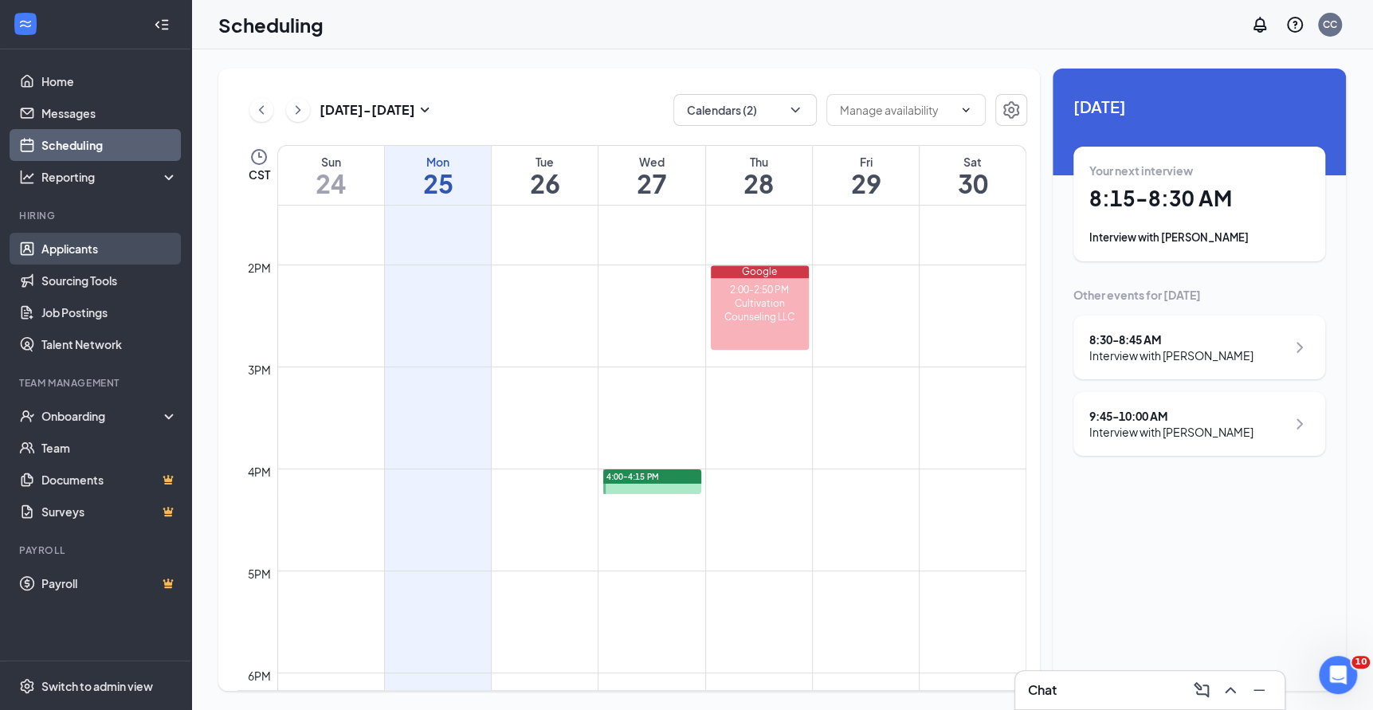
click at [67, 253] on link "Applicants" at bounding box center [109, 249] width 136 height 32
